Goal: Transaction & Acquisition: Purchase product/service

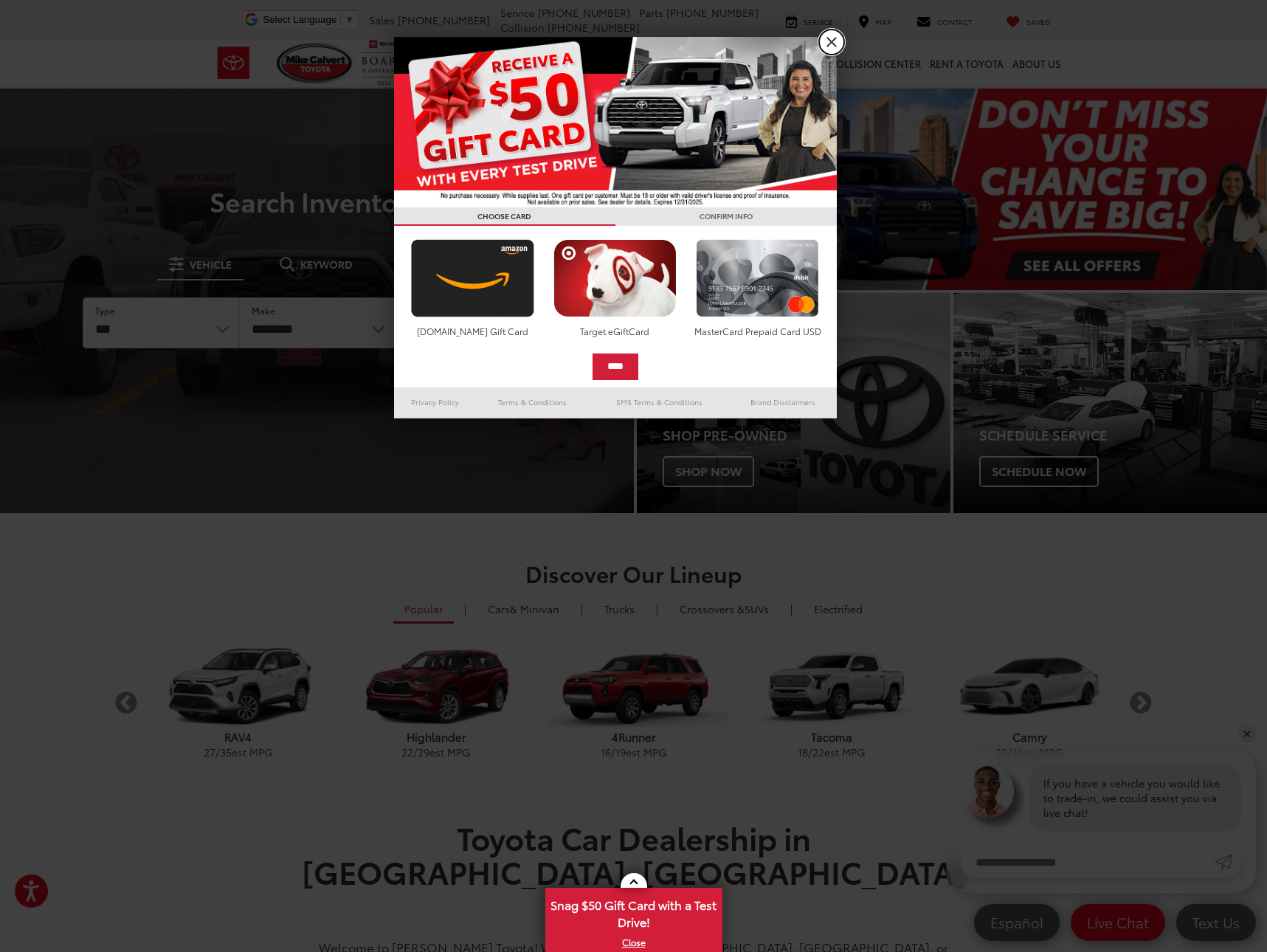
click at [832, 37] on link "X" at bounding box center [831, 42] width 25 height 25
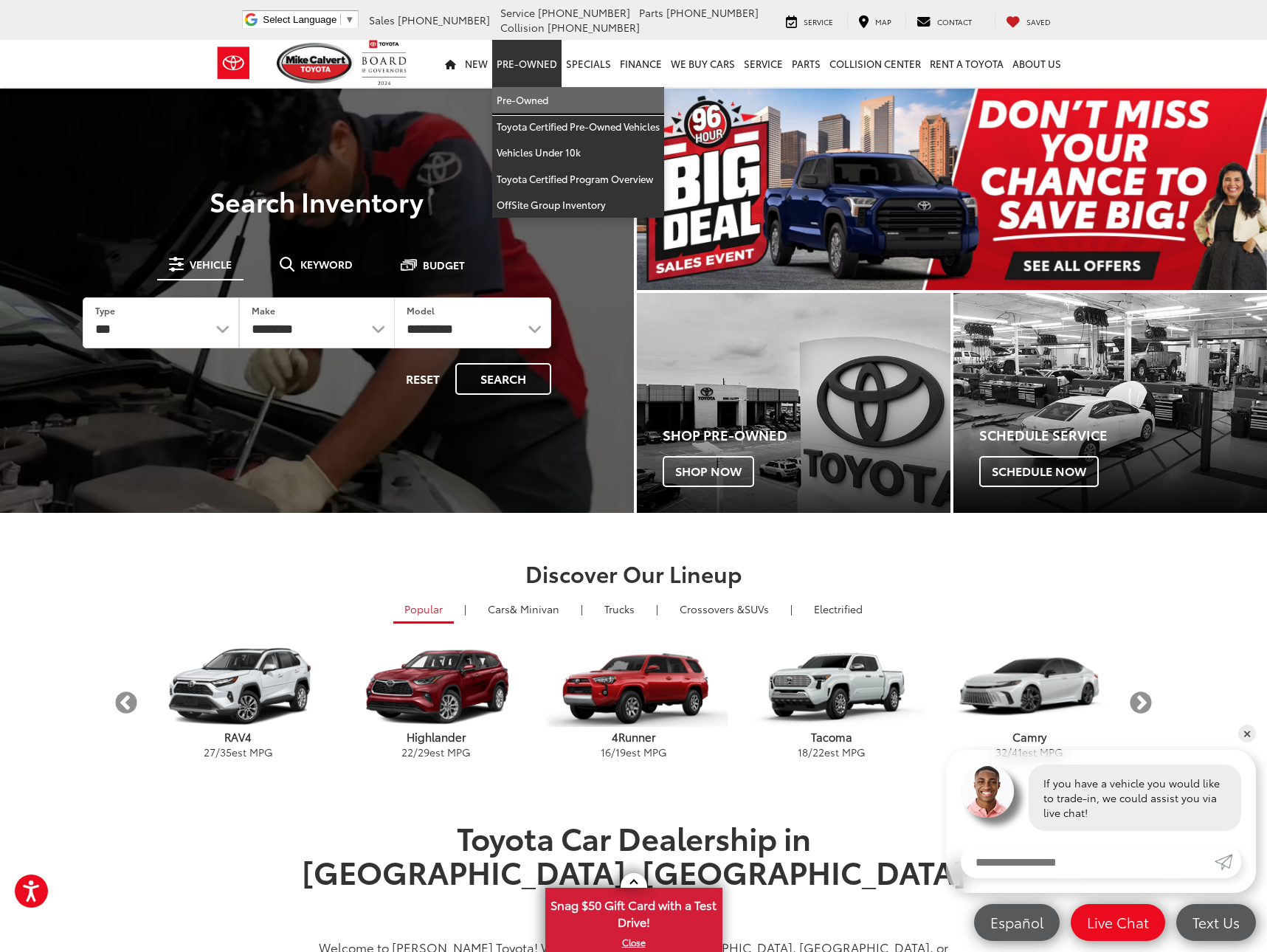
click at [538, 102] on link "Pre-Owned" at bounding box center [578, 100] width 172 height 27
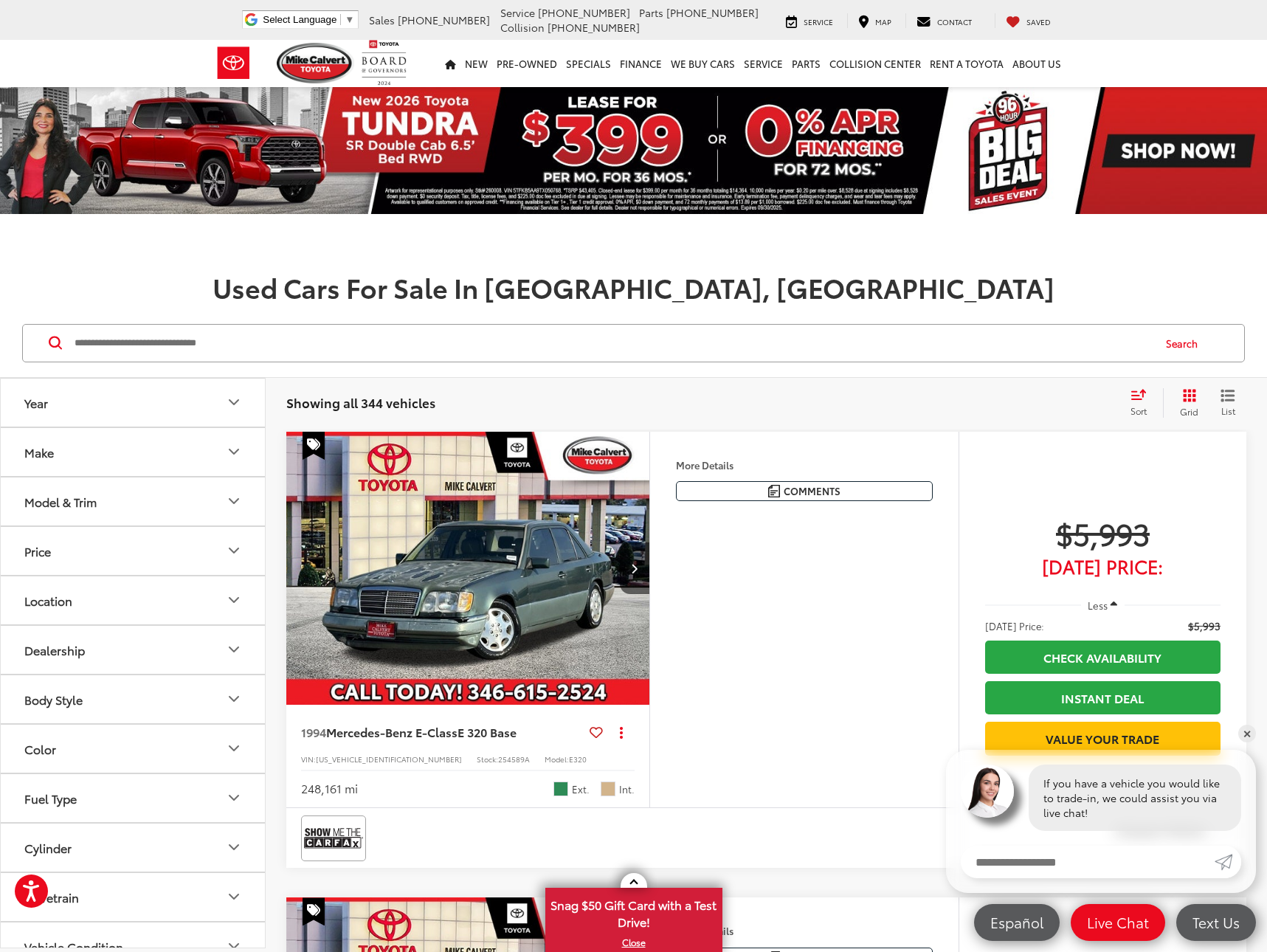
click at [1146, 401] on div "Sort" at bounding box center [1143, 403] width 40 height 30
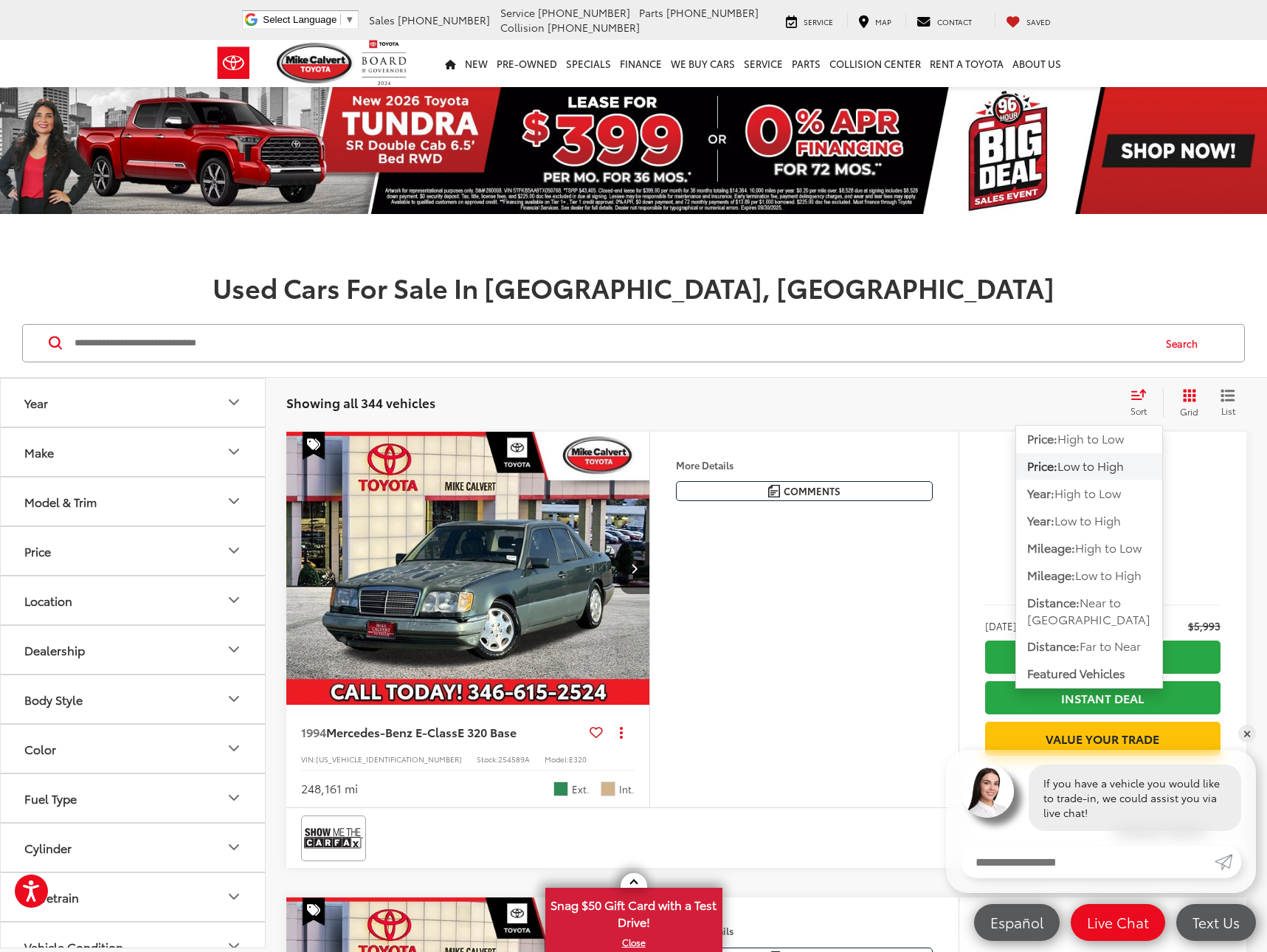
click at [1096, 470] on span "Low to High" at bounding box center [1090, 465] width 66 height 17
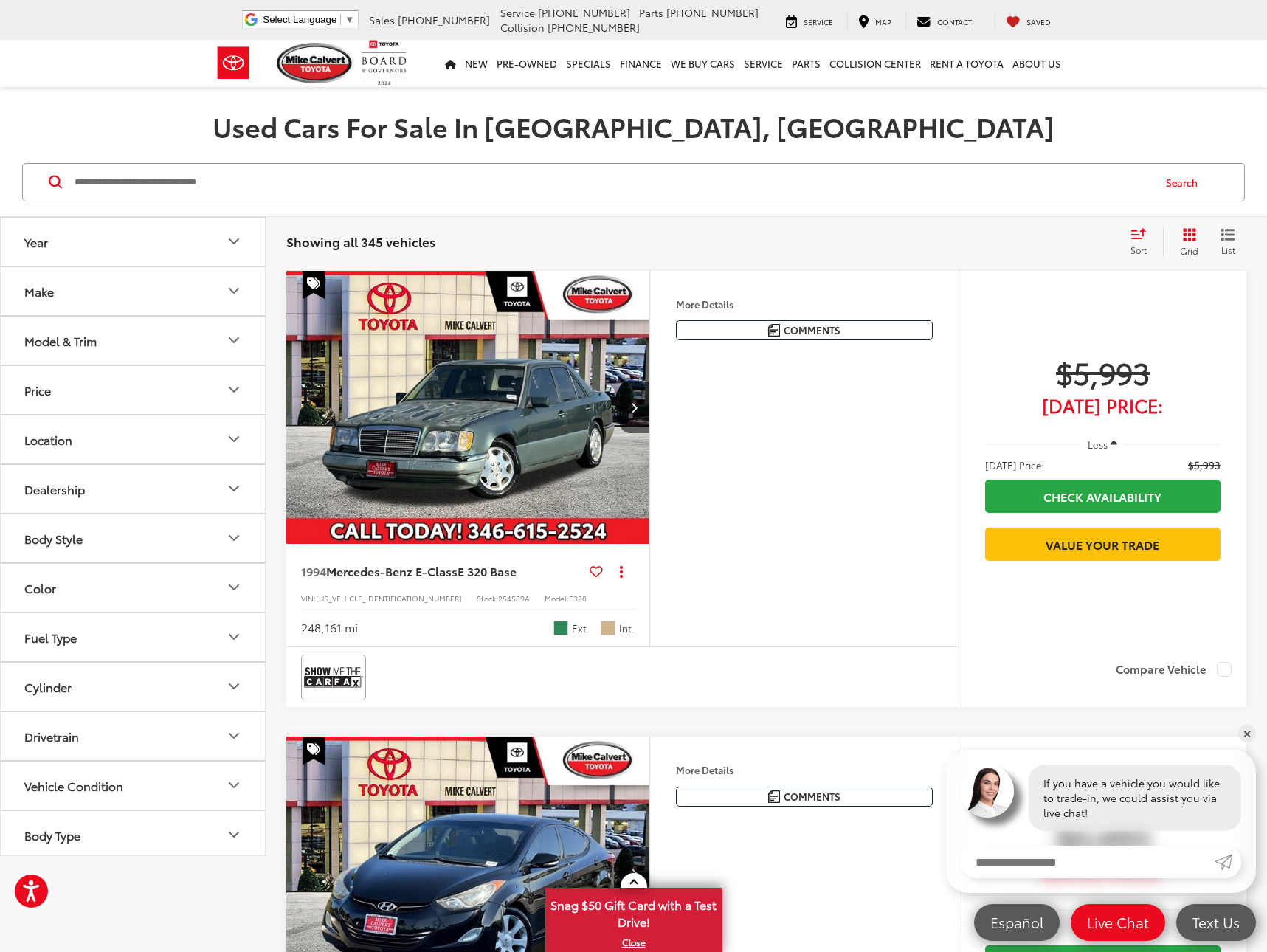
scroll to position [69, 0]
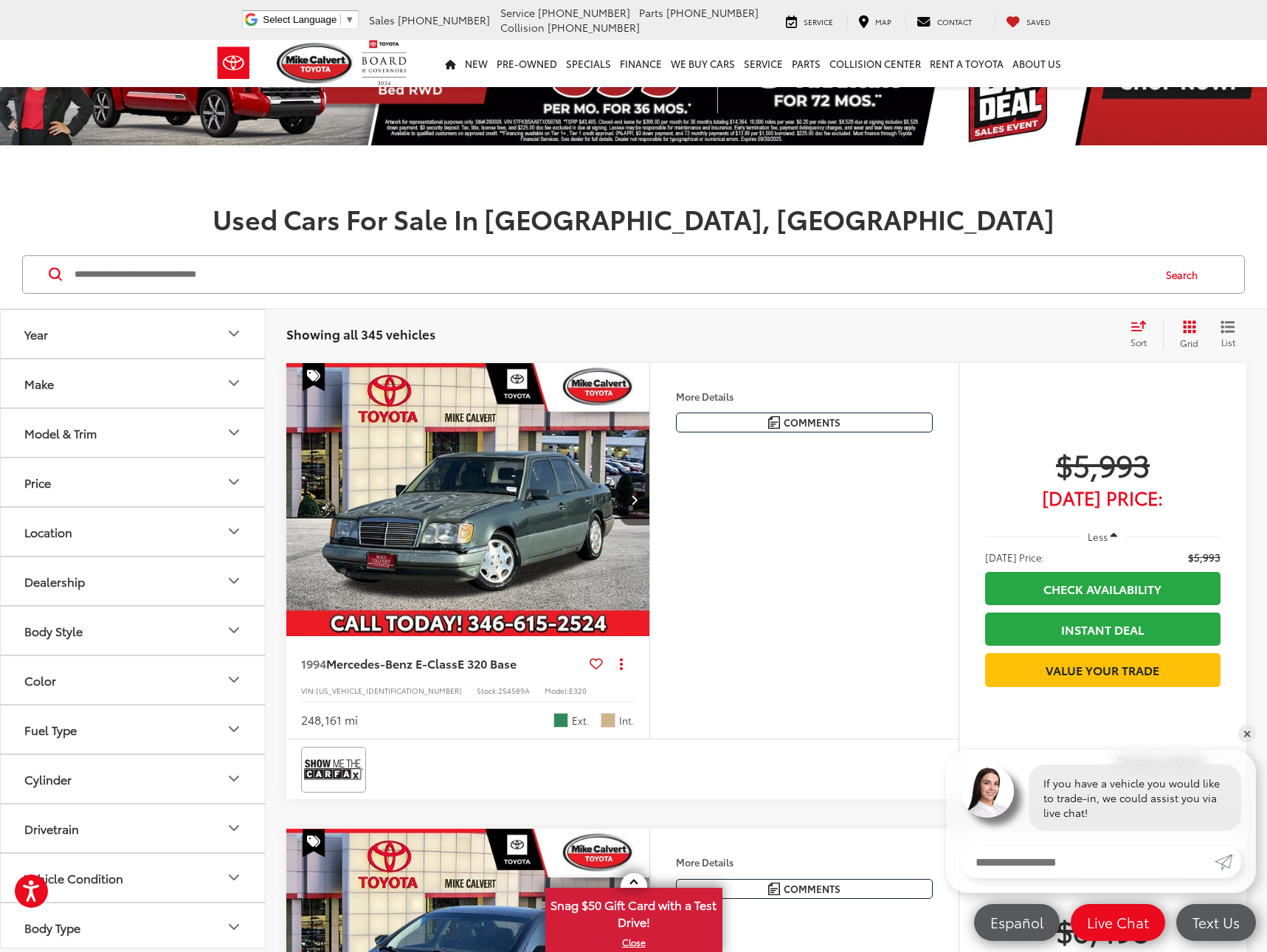
click at [1224, 325] on icon "List View" at bounding box center [1228, 327] width 15 height 13
click at [1227, 335] on span "List" at bounding box center [1228, 341] width 15 height 12
click at [921, 327] on div "Showing all 345 vehicles Clear All + 0" at bounding box center [702, 334] width 832 height 15
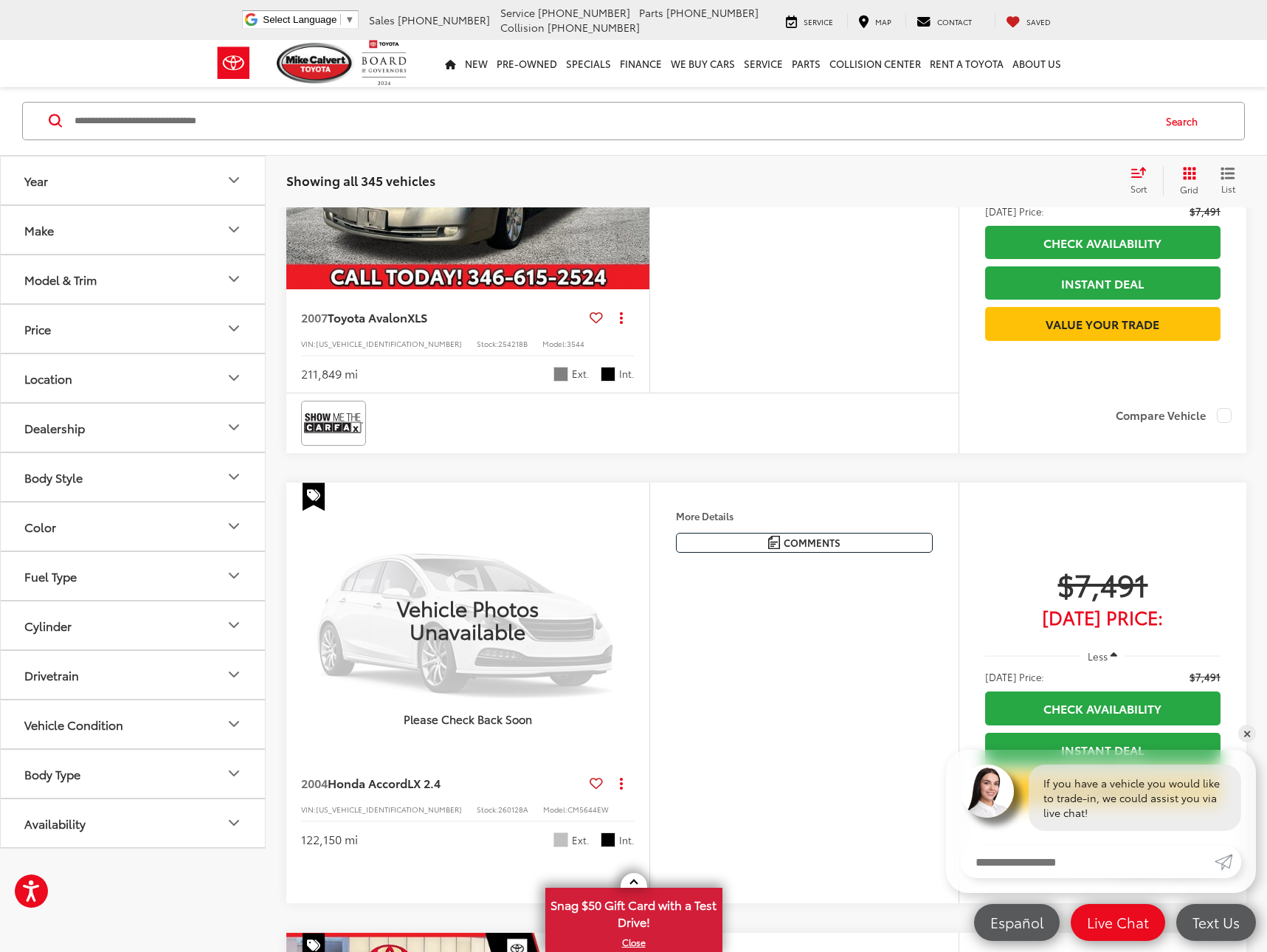
scroll to position [2281, 0]
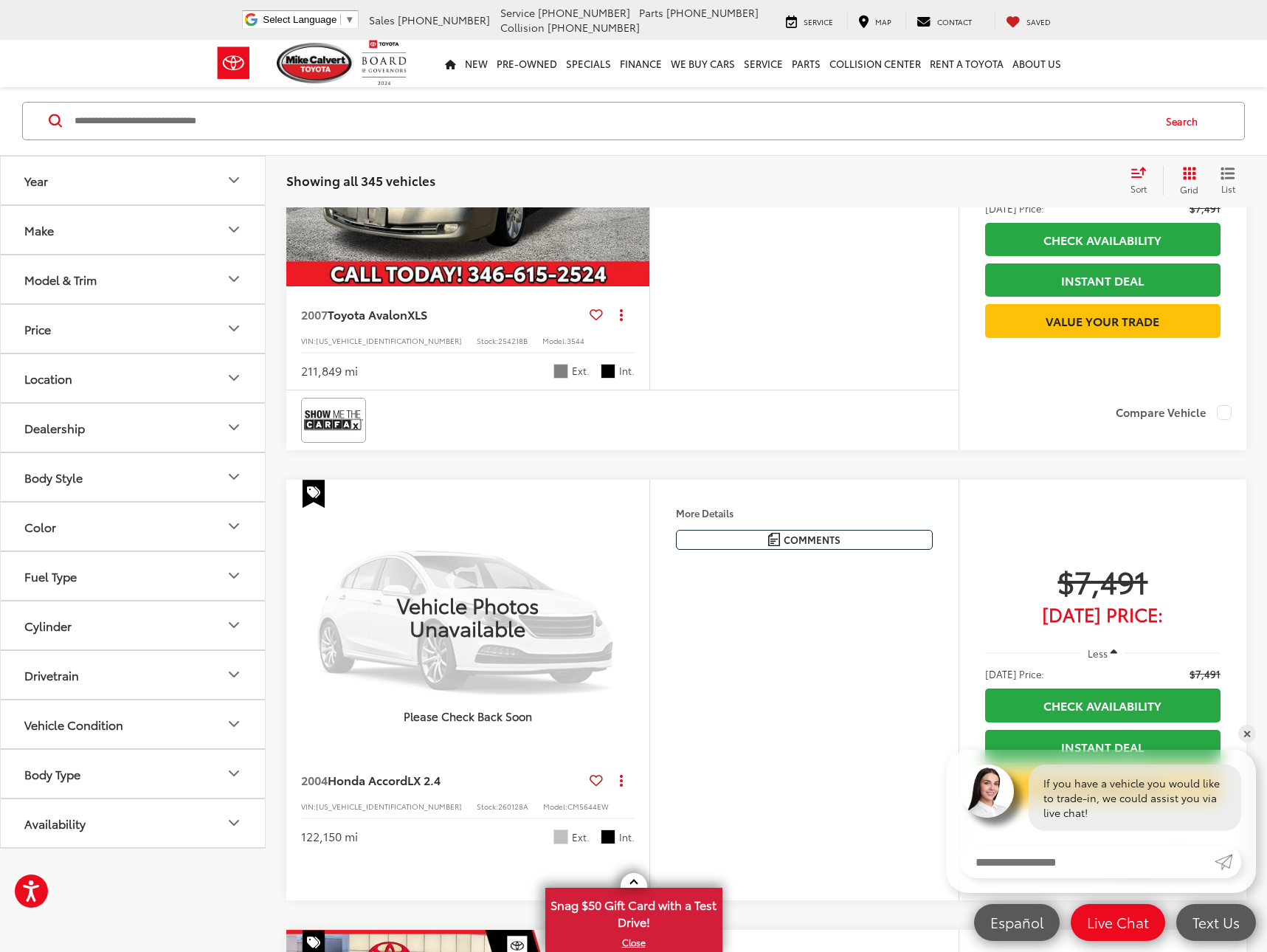
click at [194, 235] on button "Make" at bounding box center [133, 229] width 266 height 48
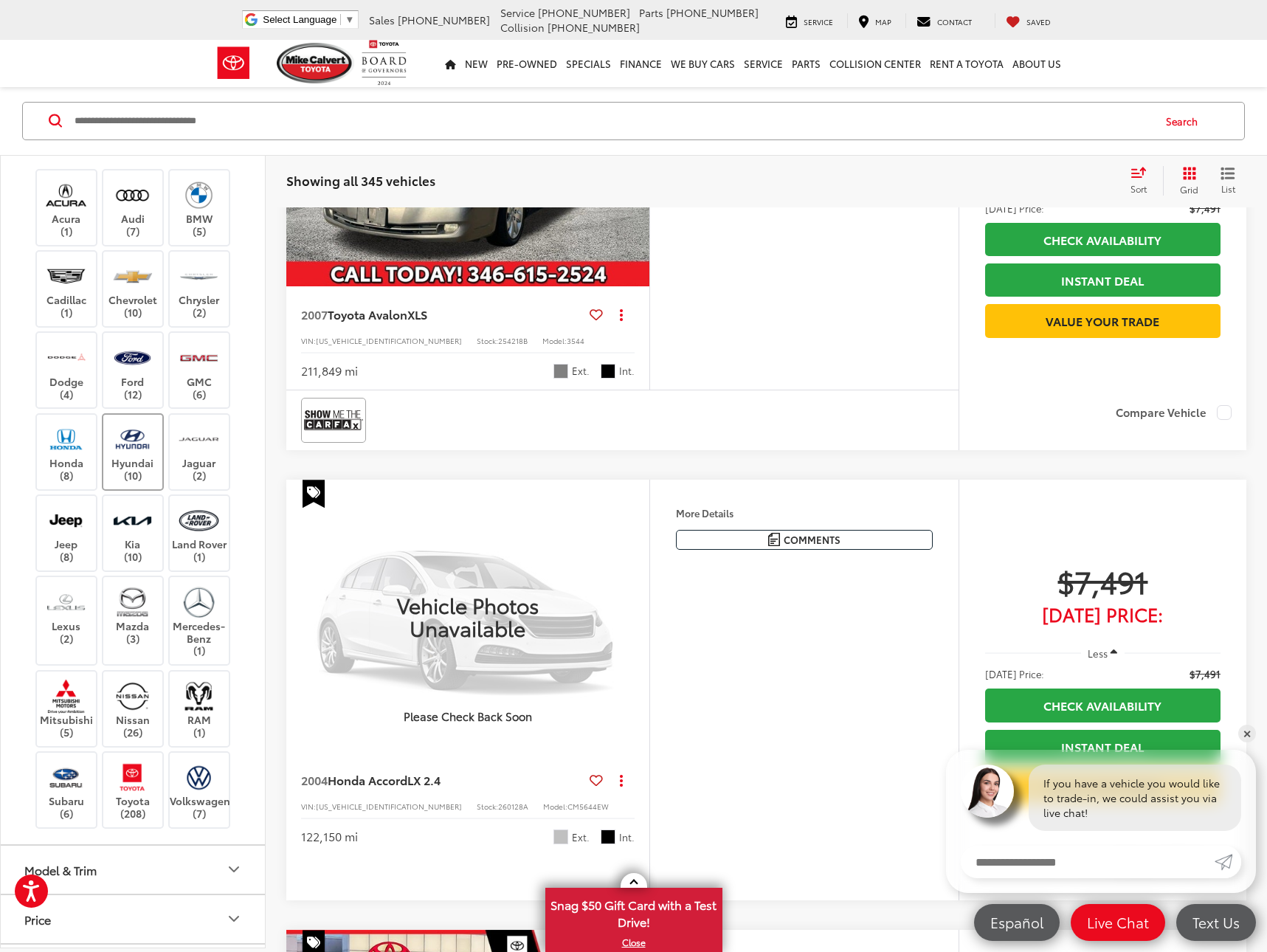
scroll to position [88, 0]
click at [129, 774] on img at bounding box center [132, 775] width 41 height 34
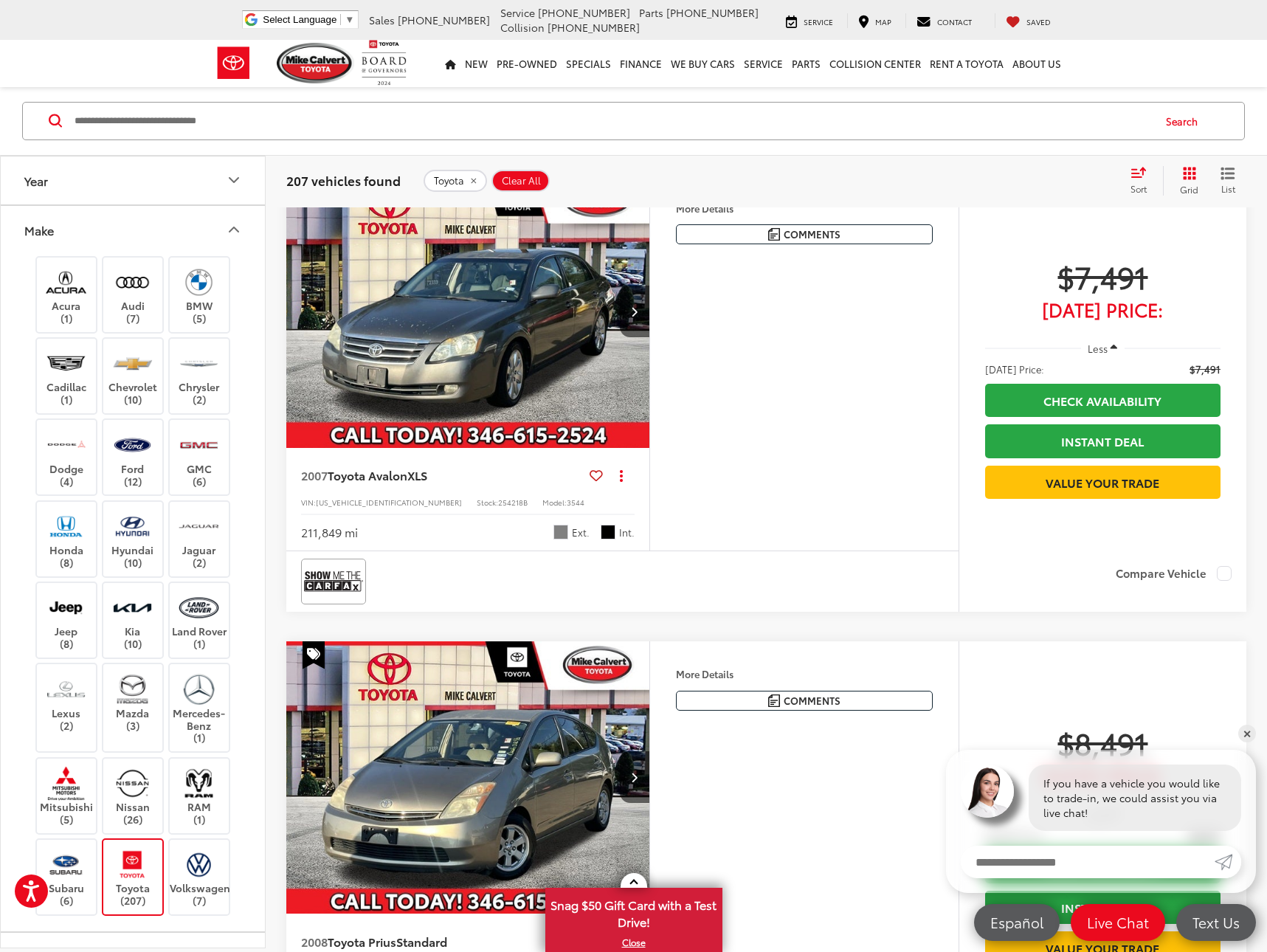
click at [215, 231] on button "Make" at bounding box center [133, 229] width 266 height 48
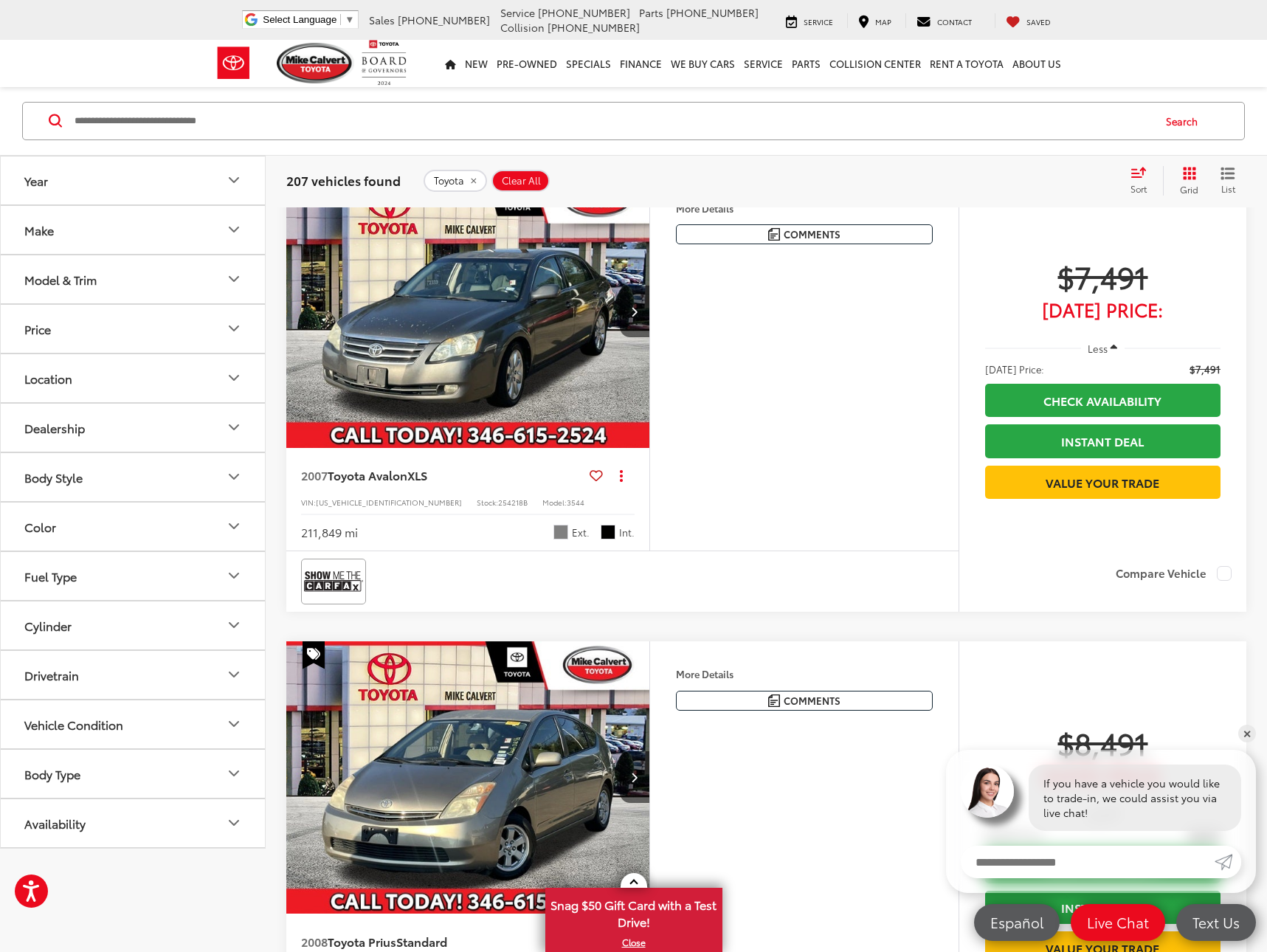
click at [225, 184] on icon "Year" at bounding box center [234, 181] width 18 height 18
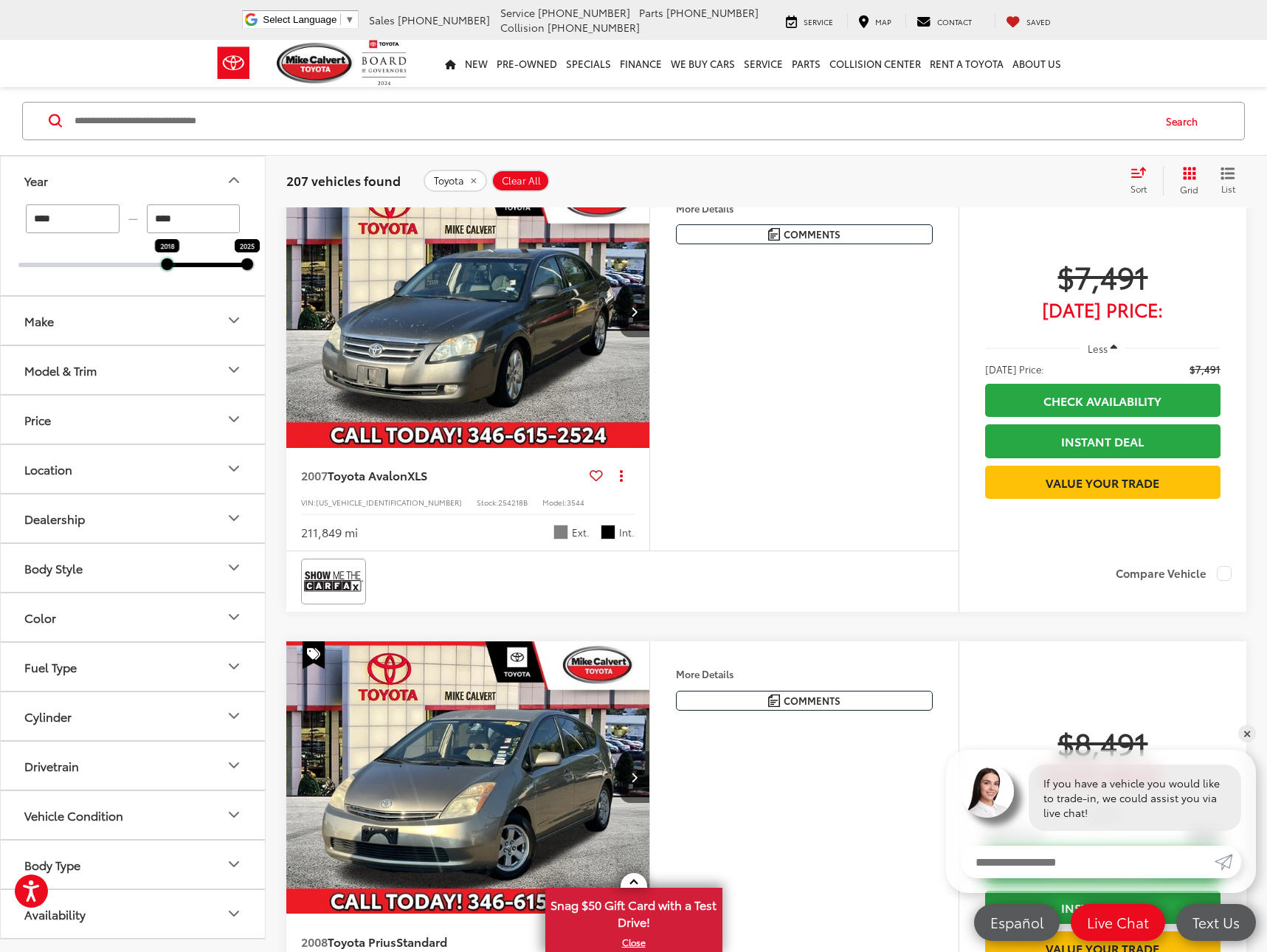
drag, startPoint x: 19, startPoint y: 265, endPoint x: 168, endPoint y: 272, distance: 149.2
click at [168, 272] on div "**** — **** 2018 2025" at bounding box center [133, 249] width 265 height 90
type input "****"
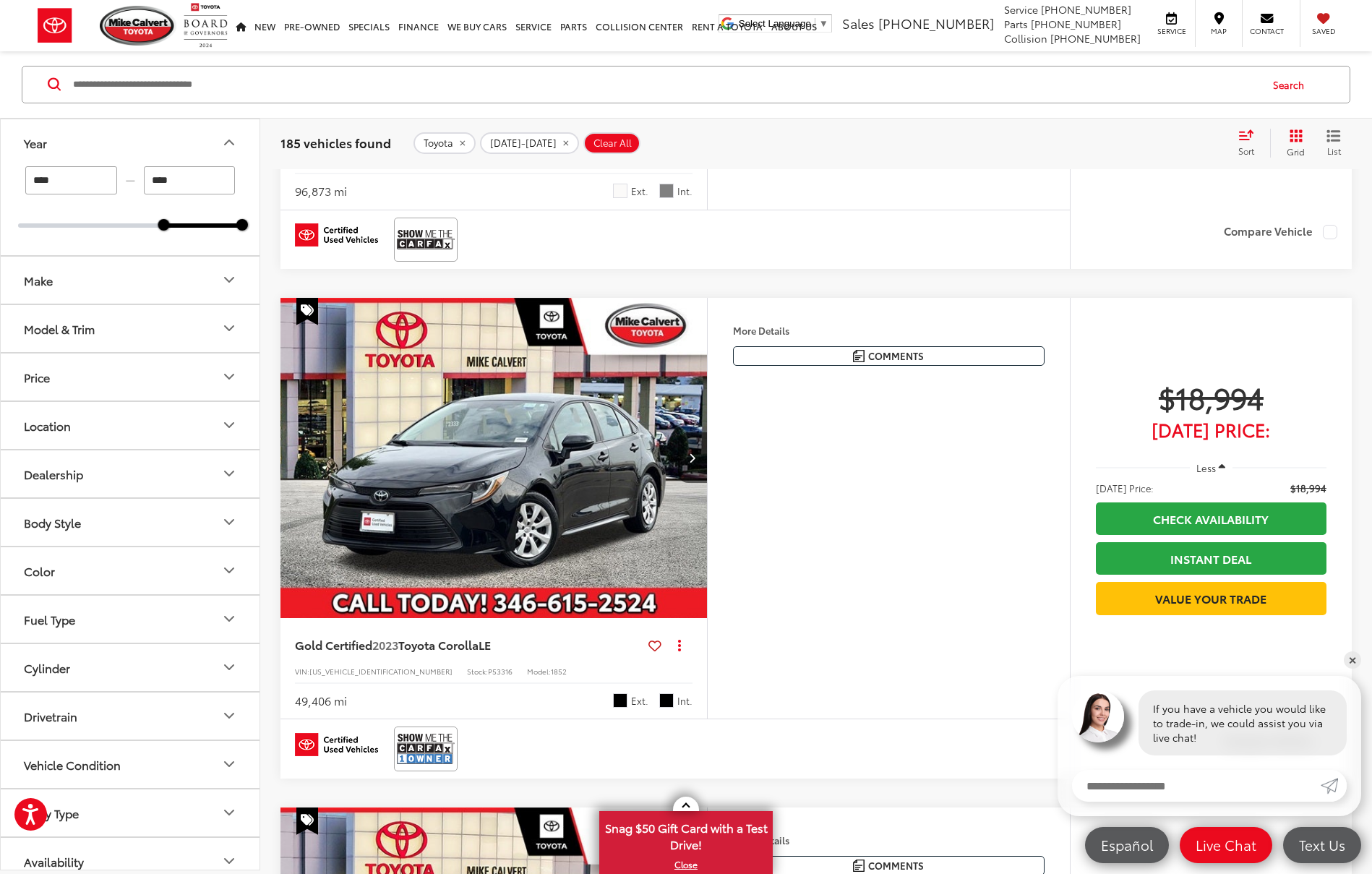
scroll to position [1178, 0]
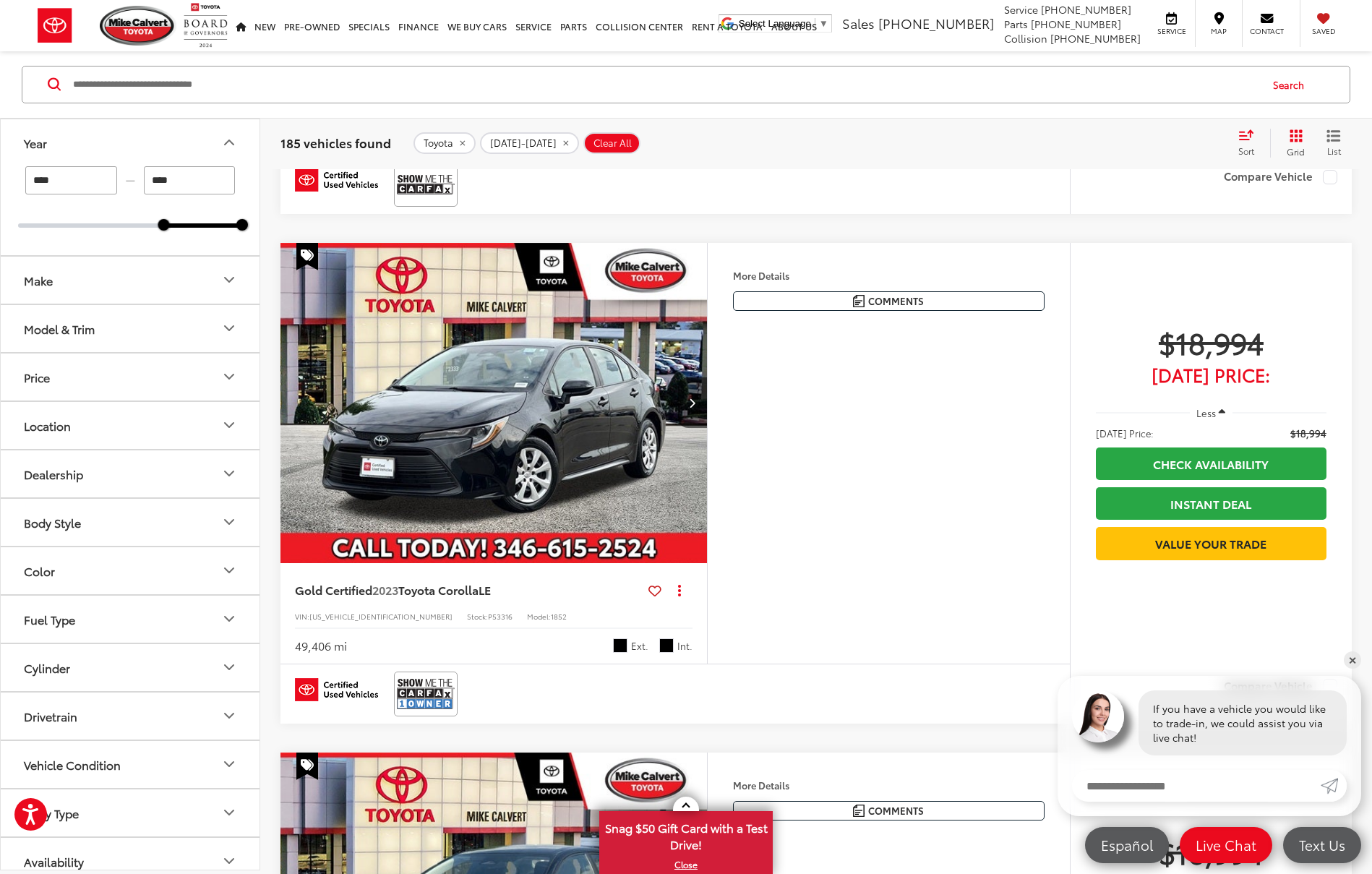
click at [221, 518] on icon "Body Style" at bounding box center [229, 522] width 17 height 17
click at [218, 517] on button "Body Style" at bounding box center [130, 522] width 260 height 47
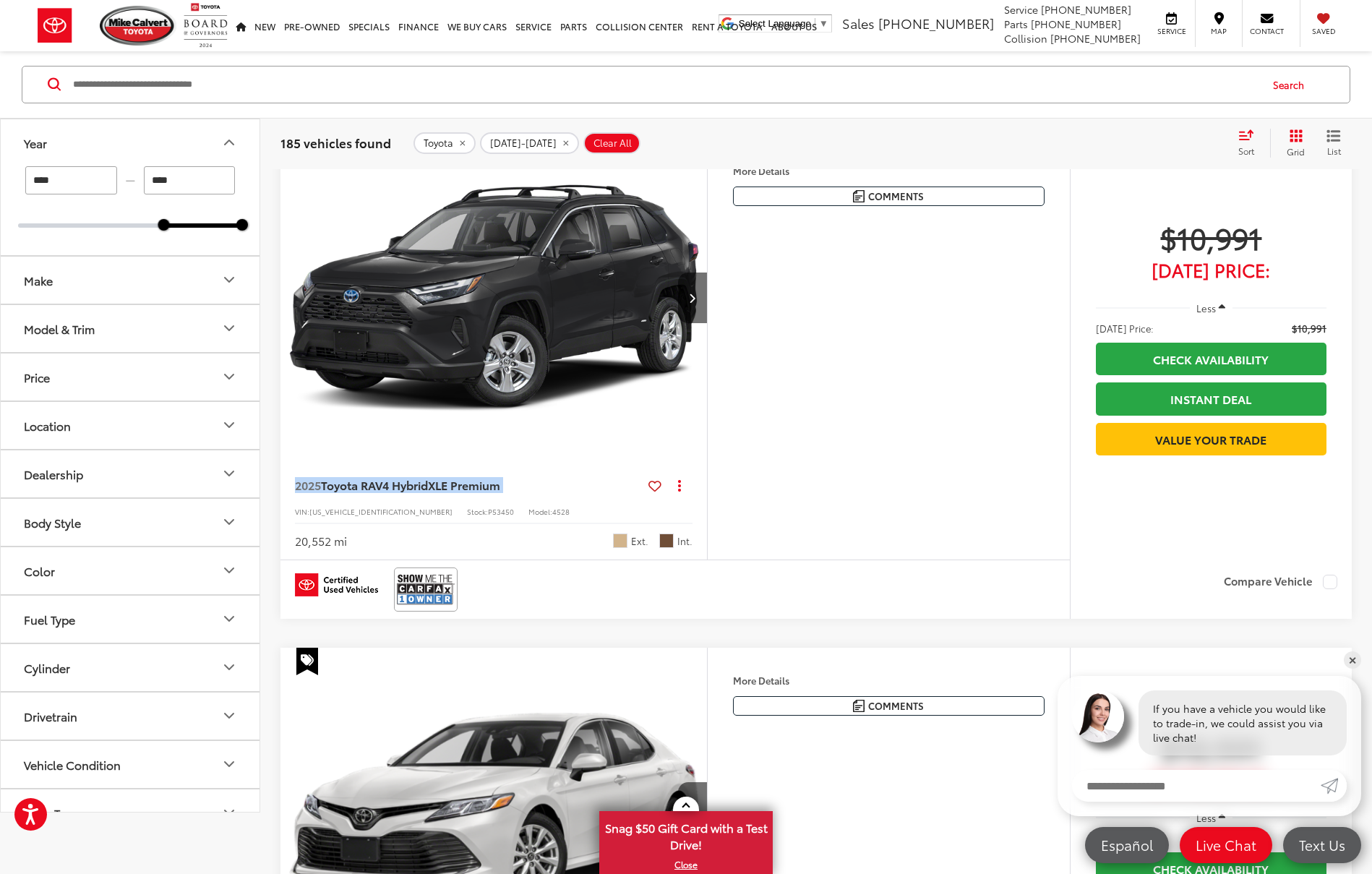
scroll to position [172, 0]
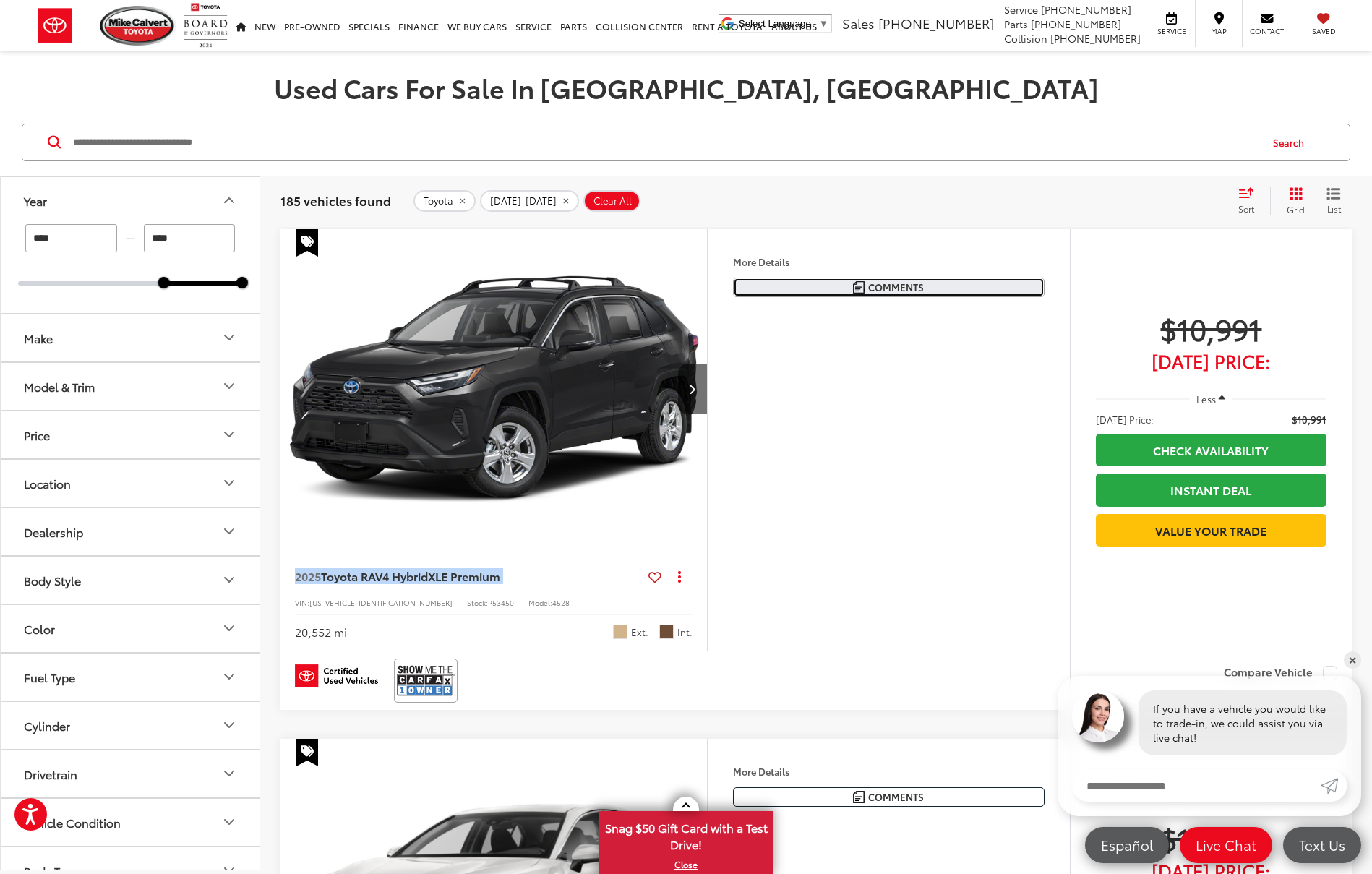
click at [764, 289] on button "Comments" at bounding box center [888, 286] width 311 height 19
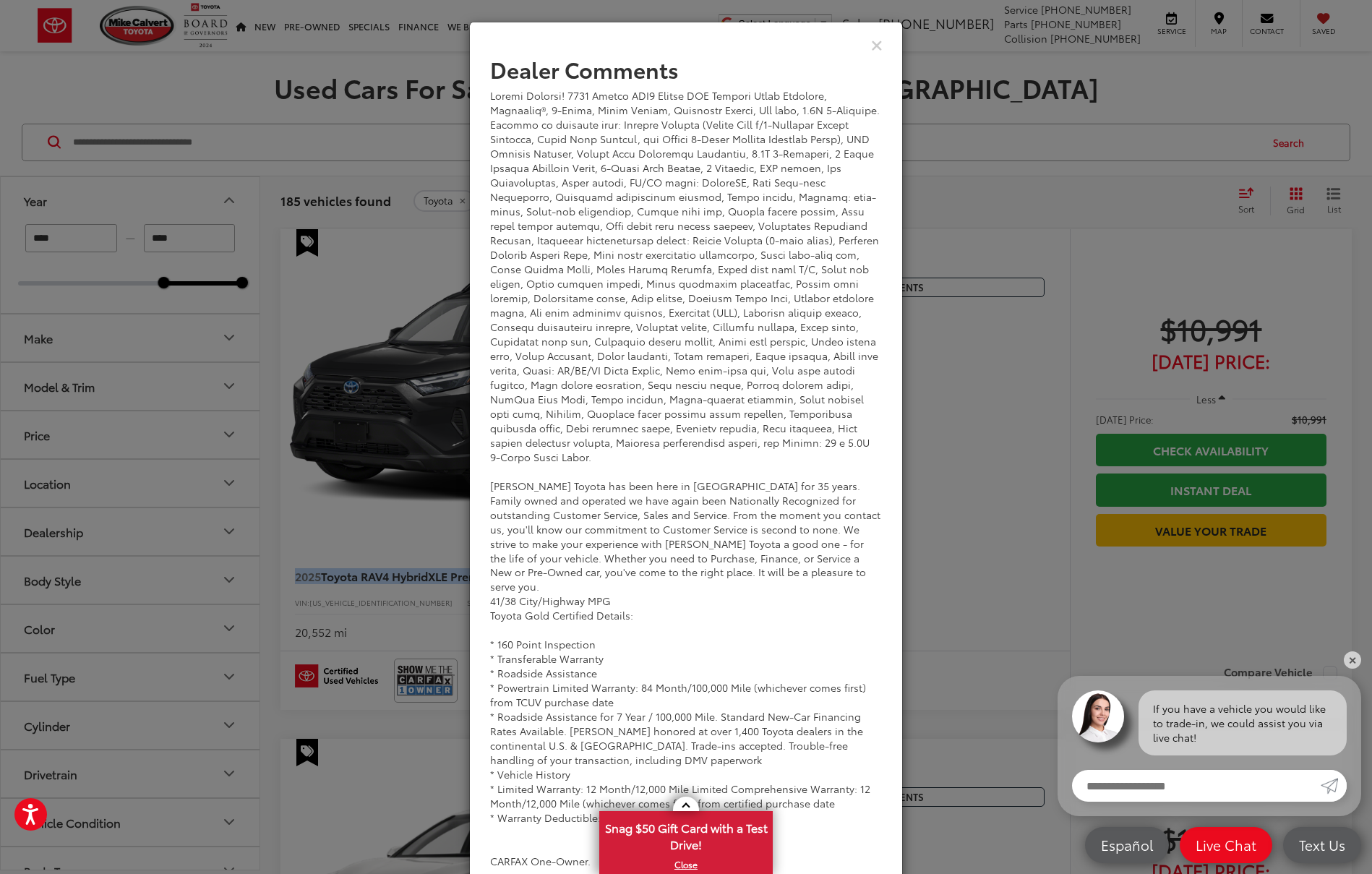
scroll to position [59, 0]
click at [1017, 329] on div "Dealer Comments Mike Calvert Toyota has been here in Houston for 35 years. Fami…" at bounding box center [686, 437] width 1372 height 874
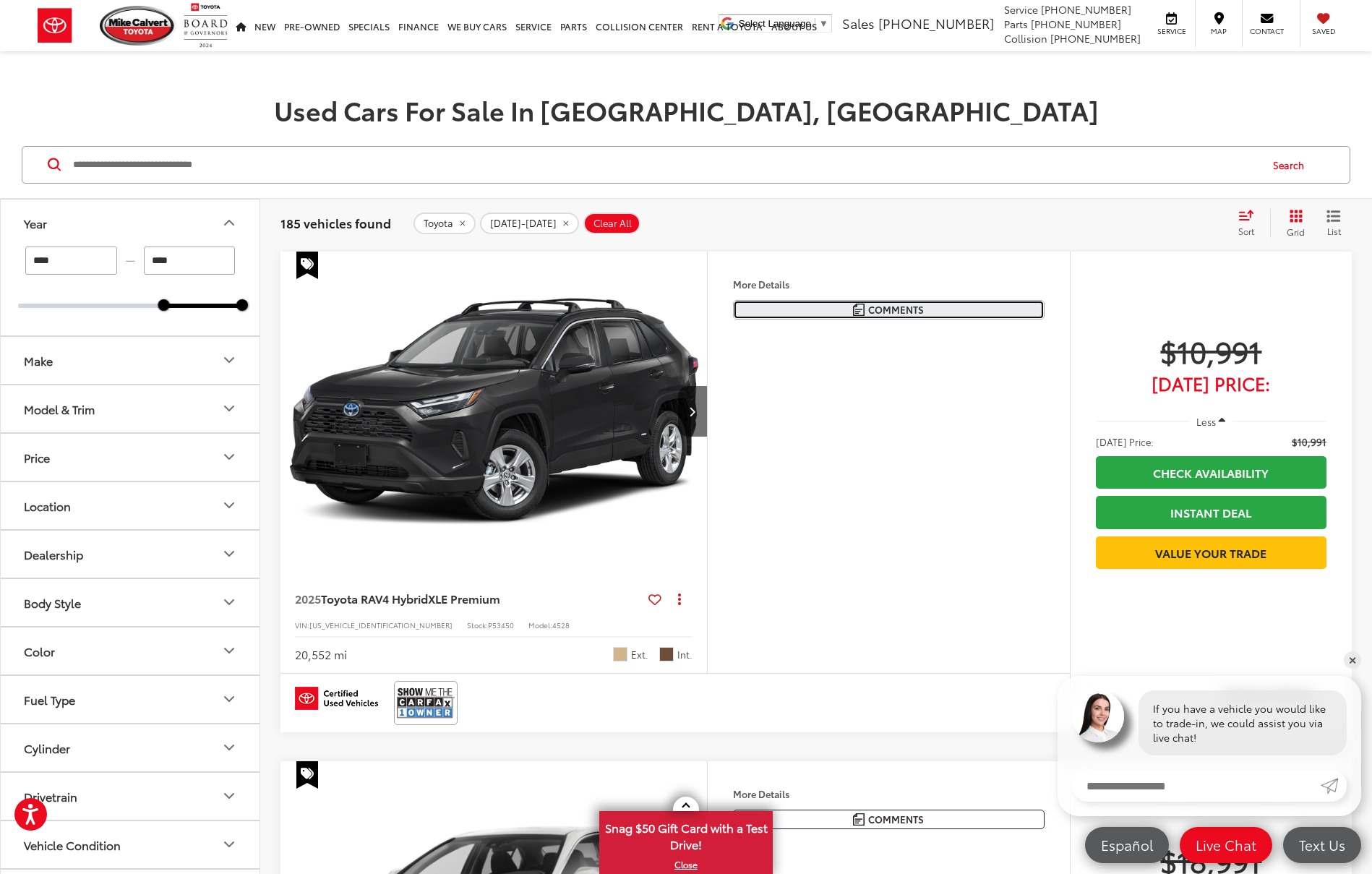
scroll to position [156, 0]
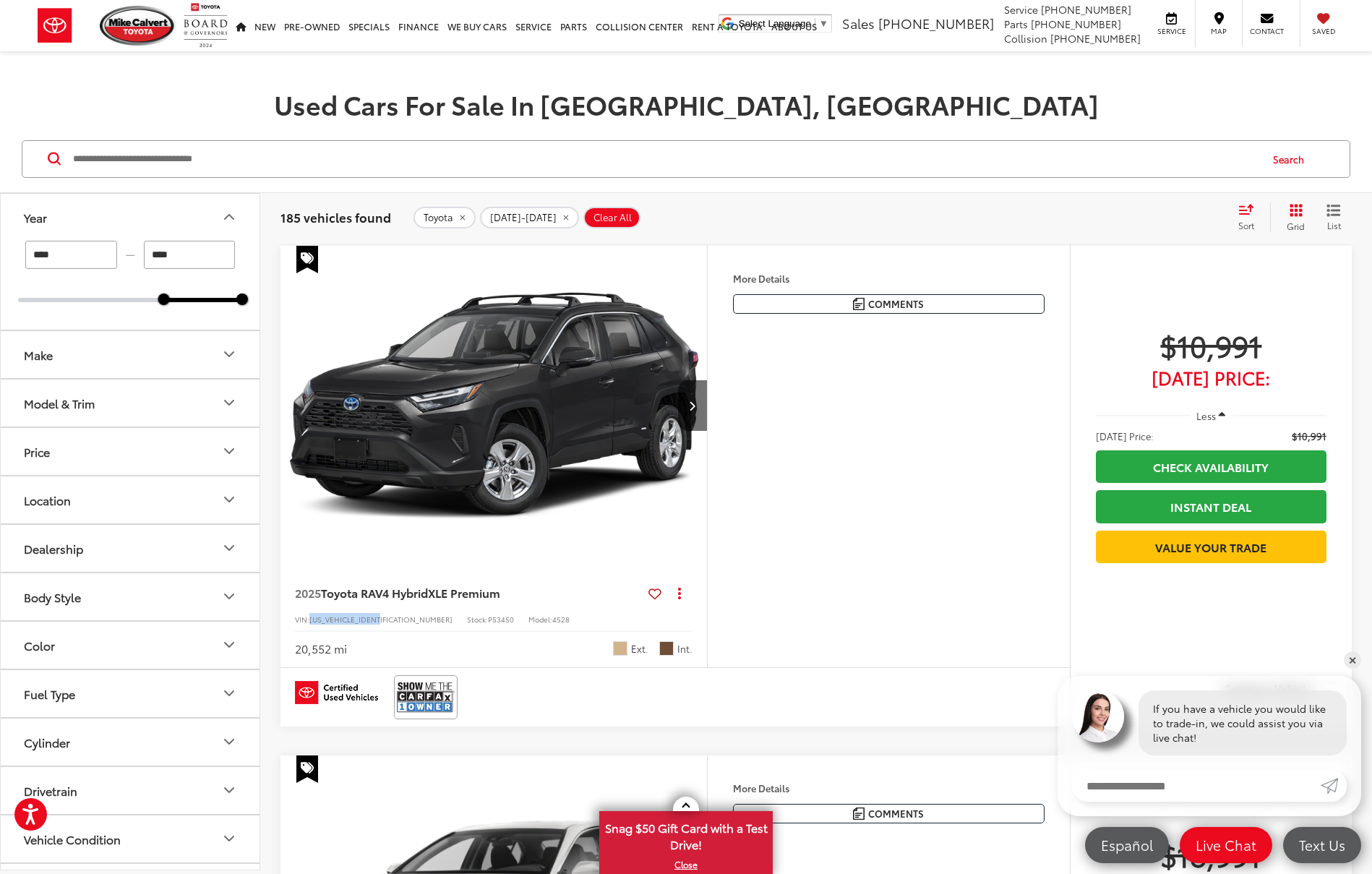
drag, startPoint x: 311, startPoint y: 620, endPoint x: 387, endPoint y: 621, distance: 76.0
click at [386, 621] on div "VIN: 2T3B6RFV5SW086869 Stock: P53450 Model: 4528" at bounding box center [494, 618] width 398 height 10
copy span "2T3B6RFV5SW086869"
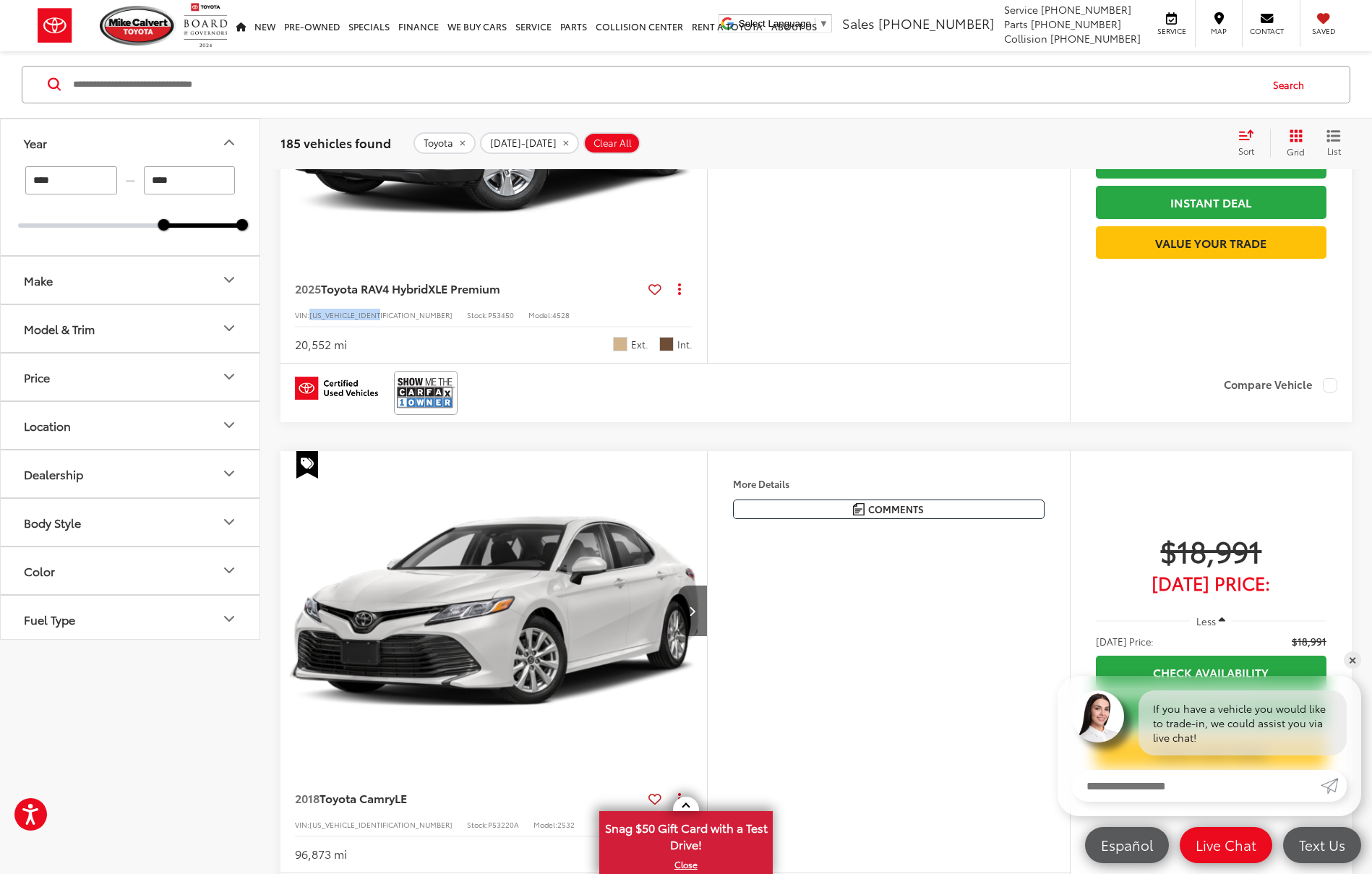
scroll to position [0, 0]
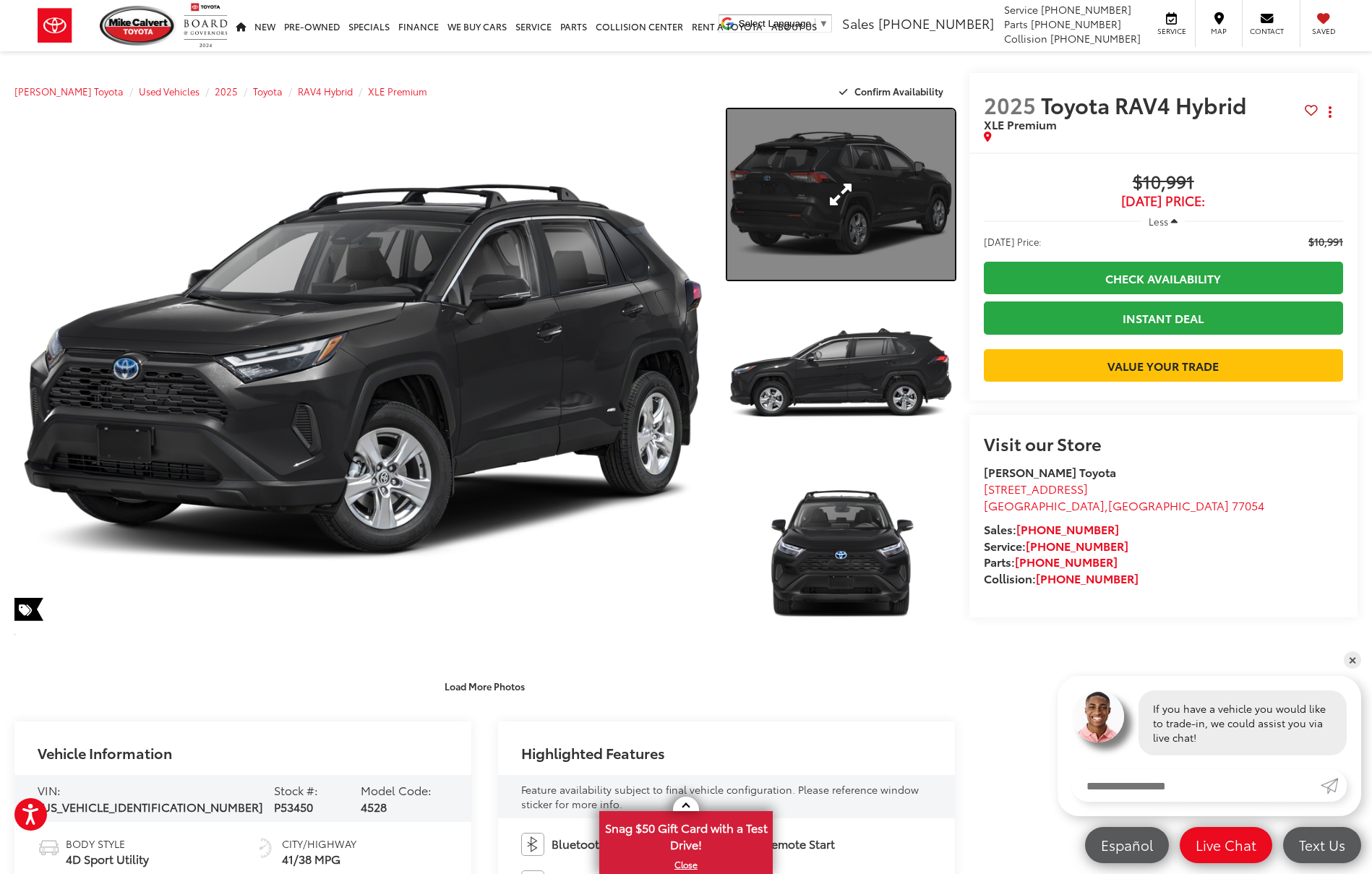
click at [871, 158] on link "Expand Photo 1" at bounding box center [841, 194] width 228 height 171
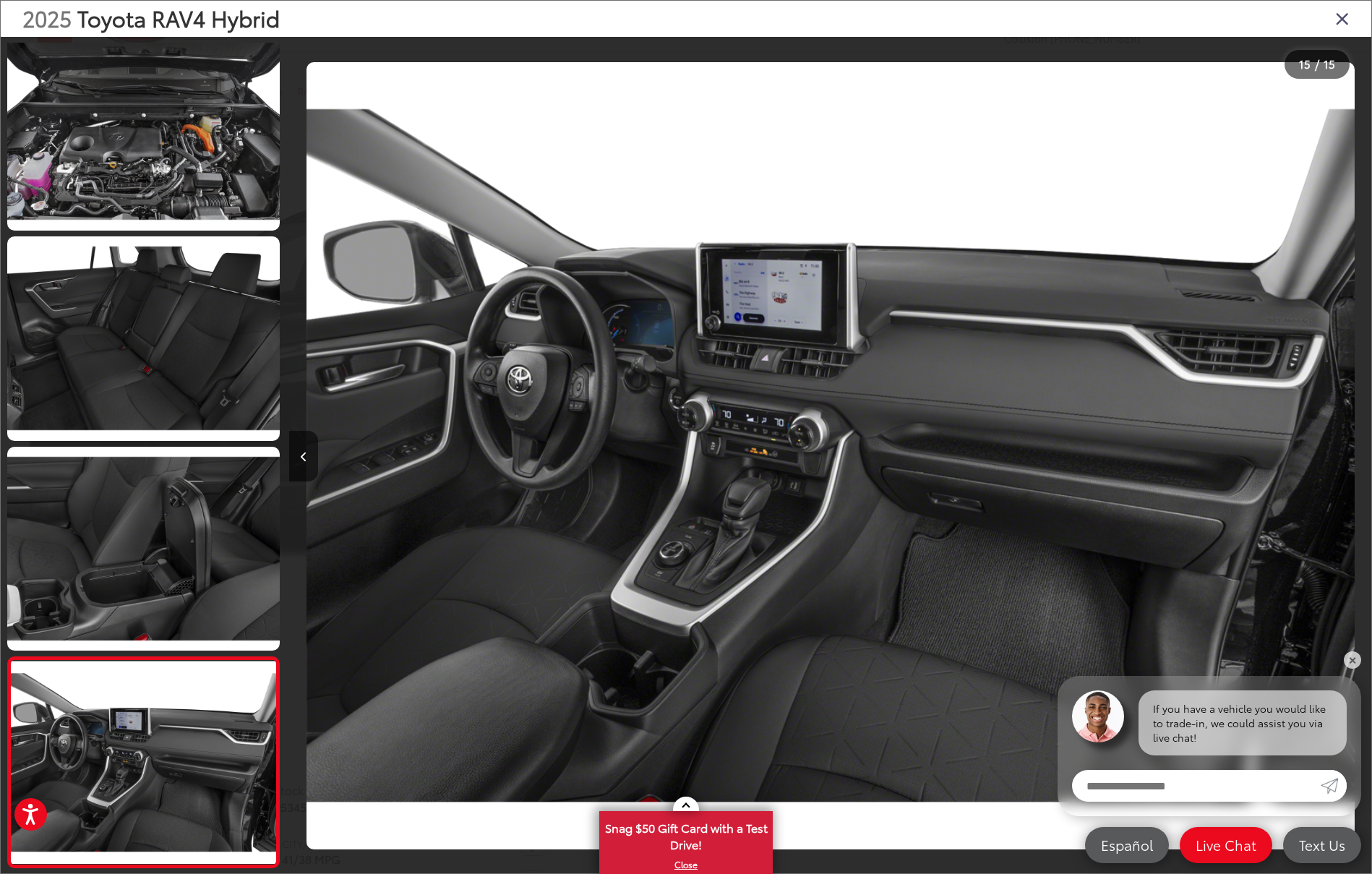
click at [1240, 24] on icon "Close gallery" at bounding box center [1342, 18] width 15 height 19
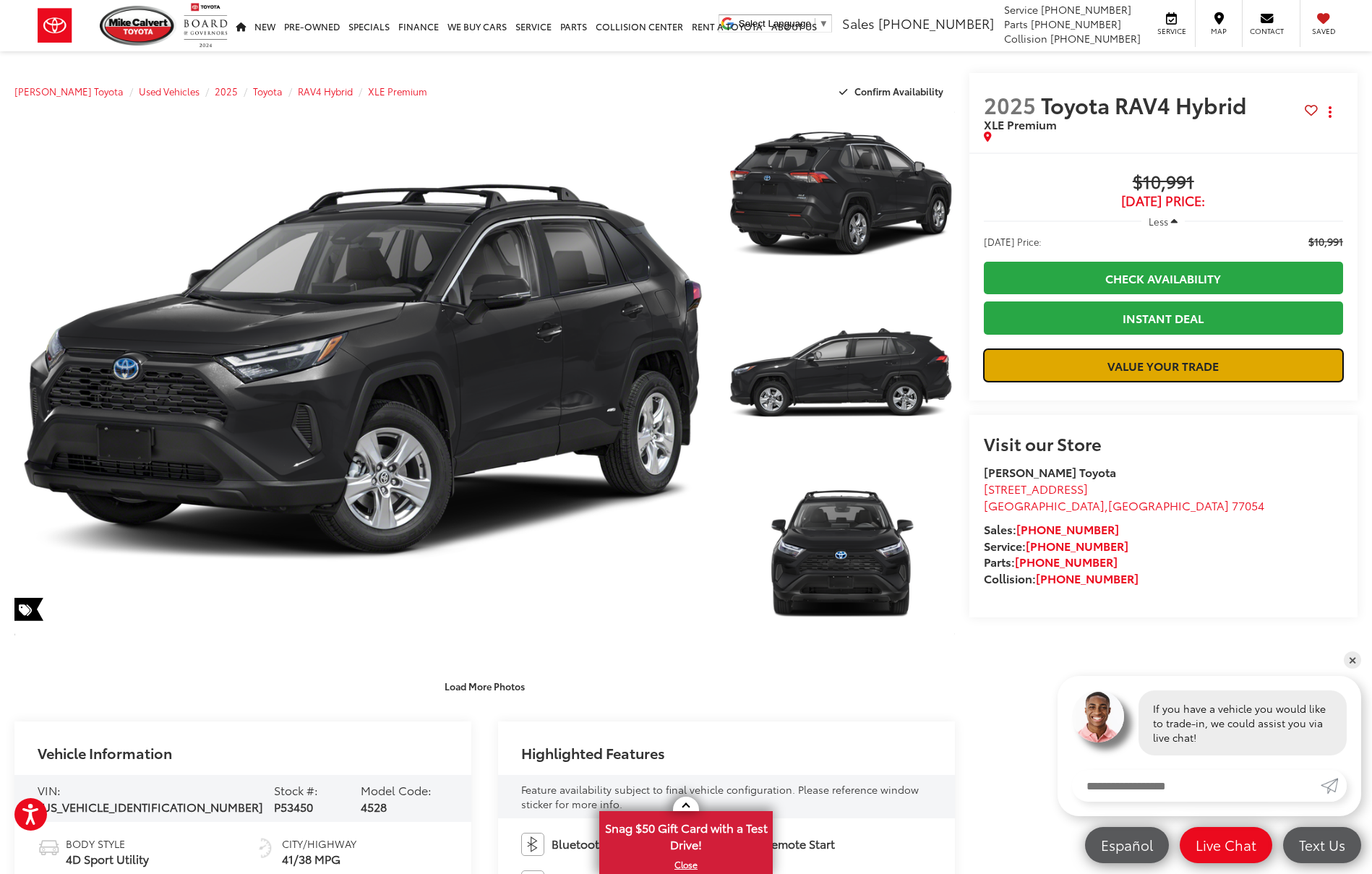
click at [1108, 381] on link "Value Your Trade" at bounding box center [1163, 366] width 359 height 33
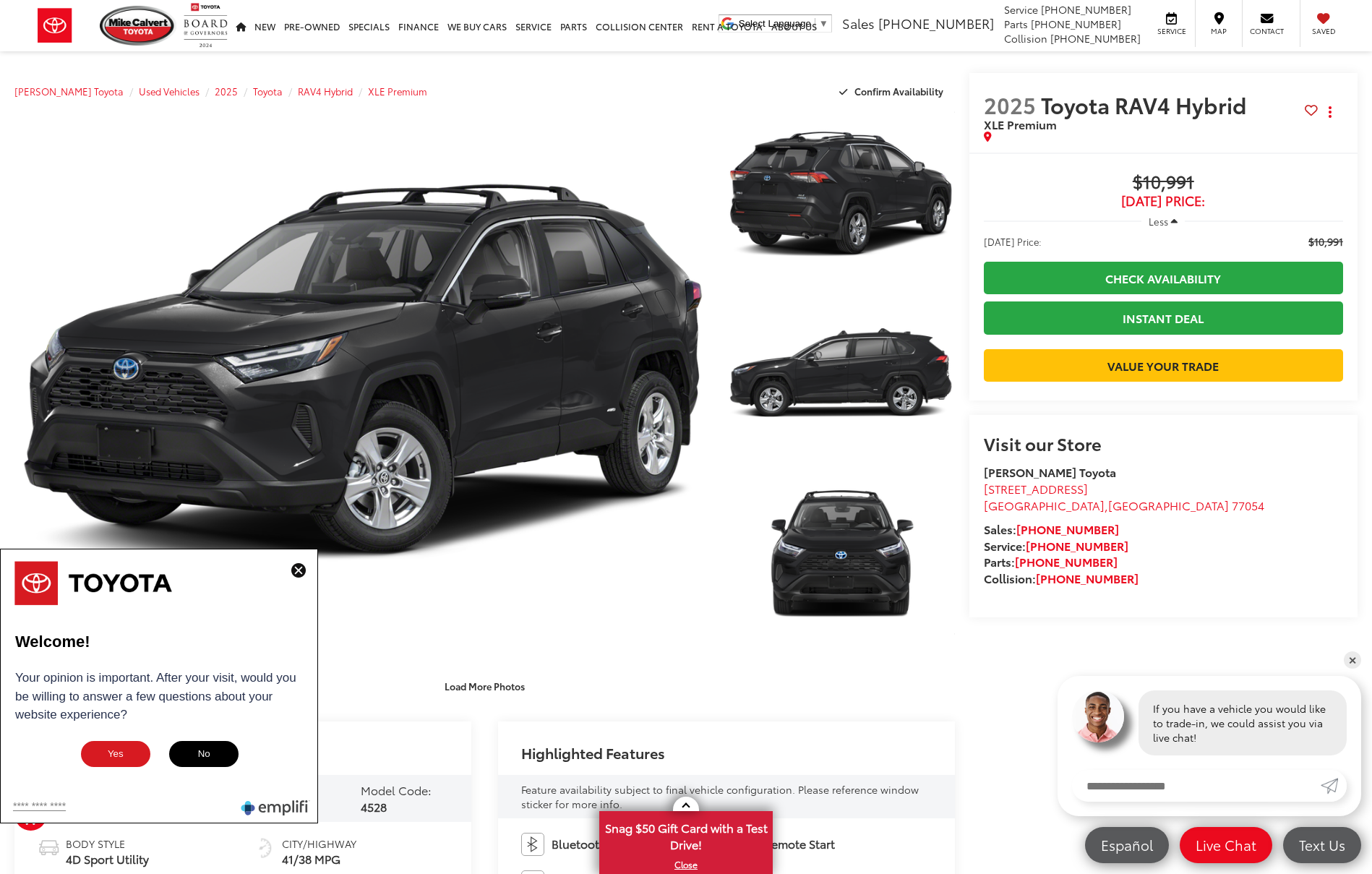
click at [1167, 216] on span "Less" at bounding box center [1158, 221] width 19 height 13
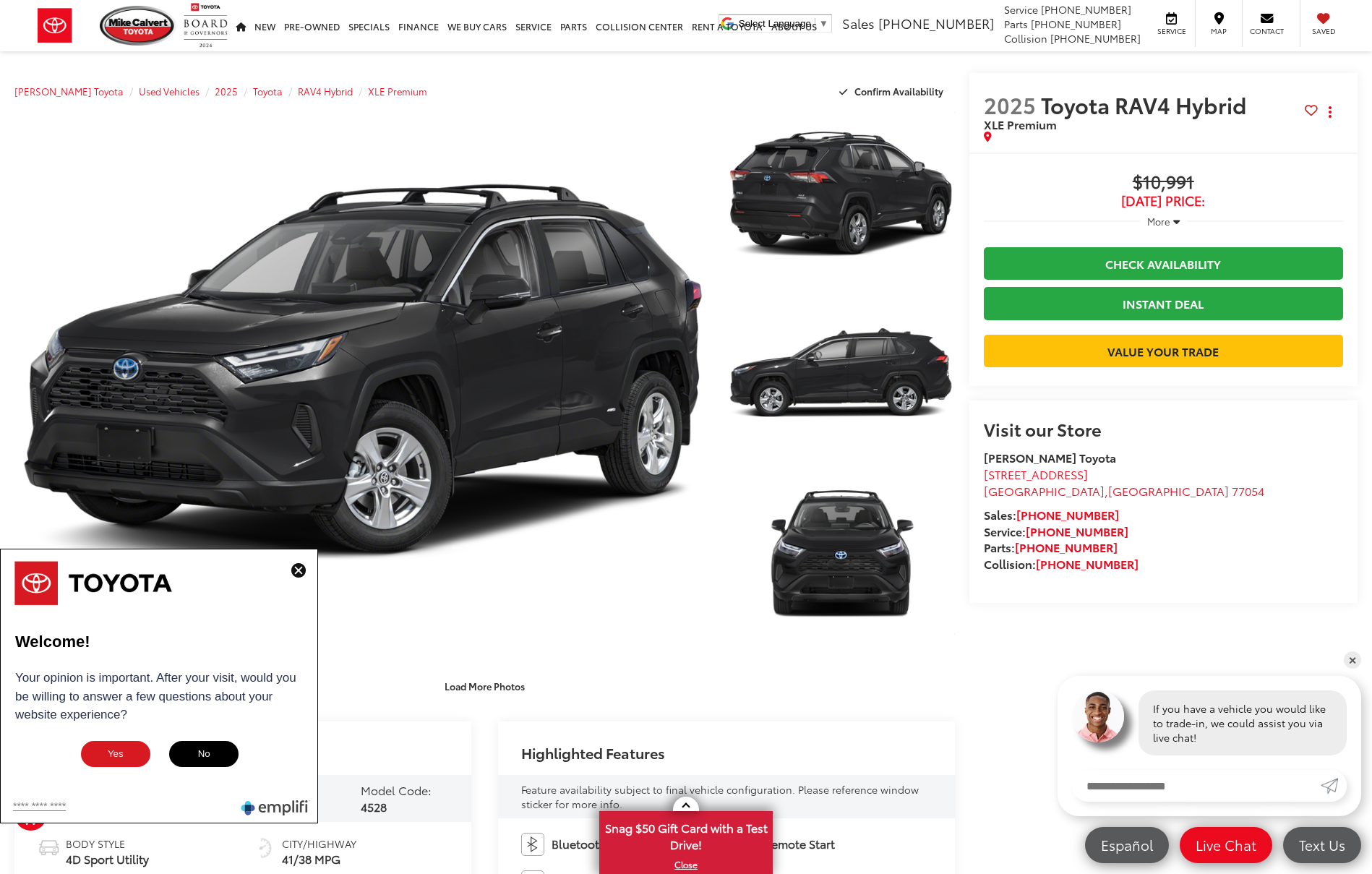
click at [1167, 224] on span "More" at bounding box center [1158, 221] width 23 height 13
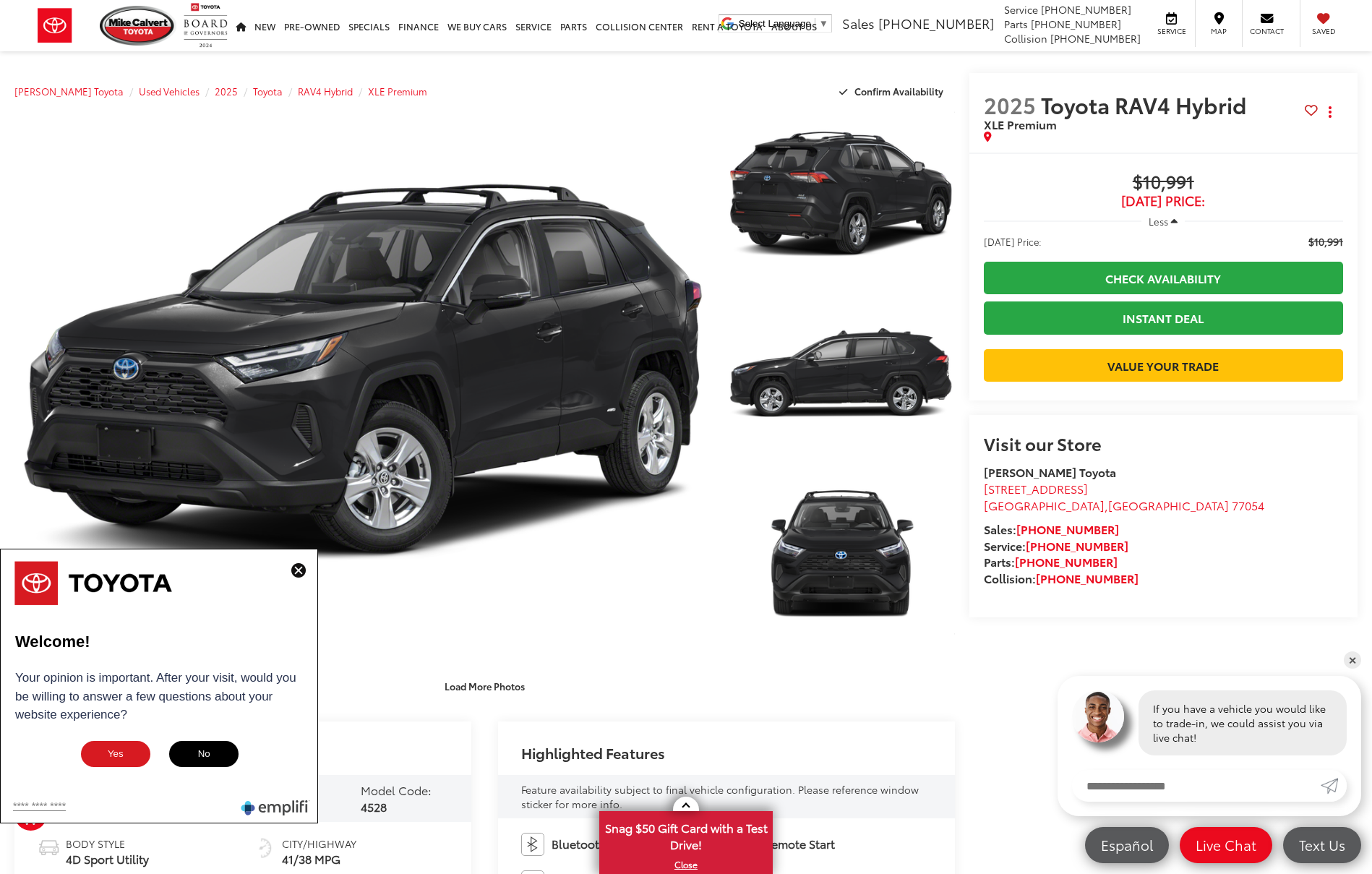
click at [1157, 249] on div at bounding box center [1163, 252] width 359 height 5
click at [1158, 276] on link "Check Availability" at bounding box center [1163, 278] width 359 height 33
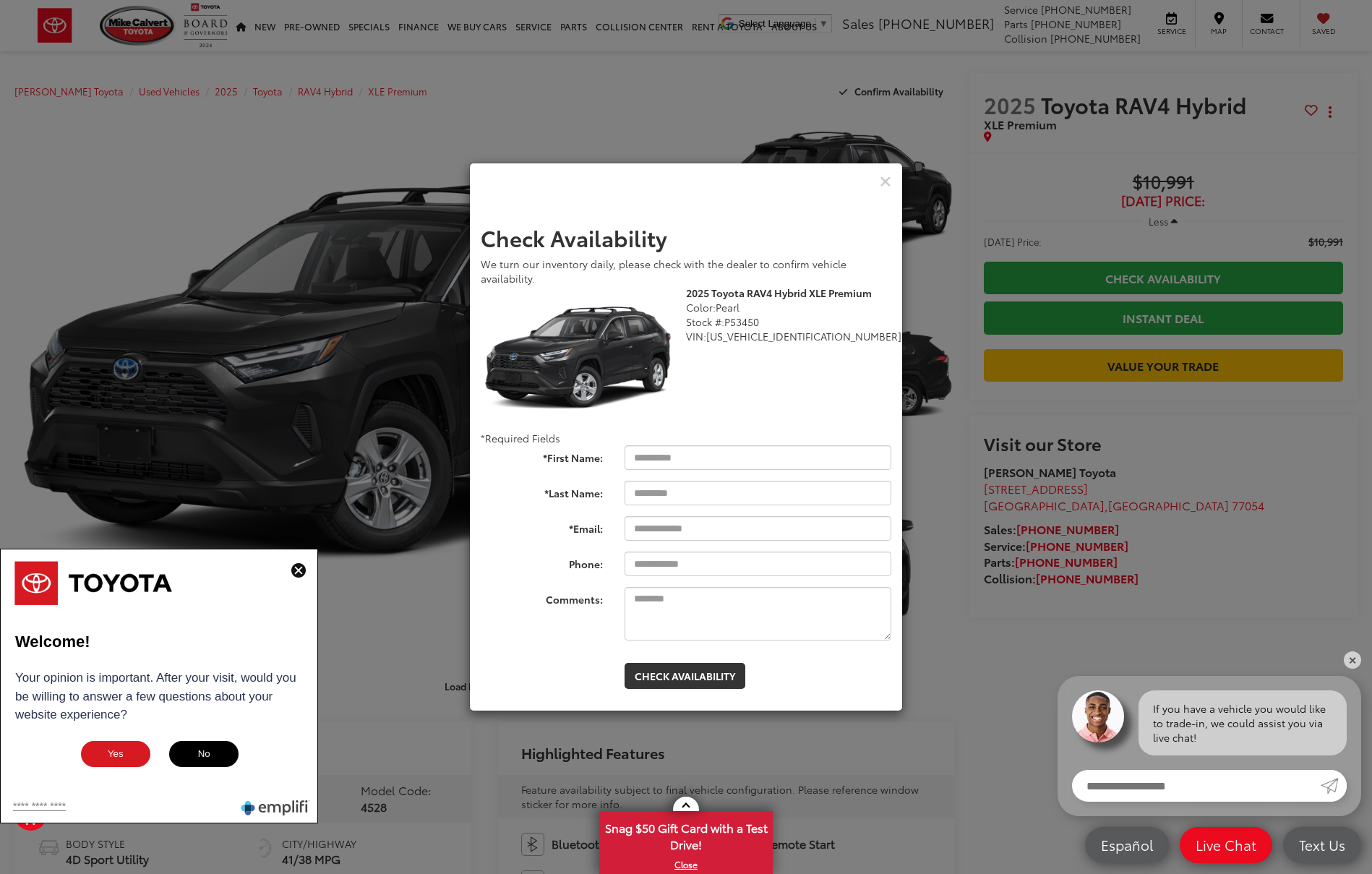
click at [891, 182] on div "Check Pricing and Availability" at bounding box center [686, 182] width 432 height 36
click at [900, 177] on div "Check Pricing and Availability" at bounding box center [686, 182] width 432 height 36
click at [885, 180] on icon "Close" at bounding box center [885, 182] width 12 height 16
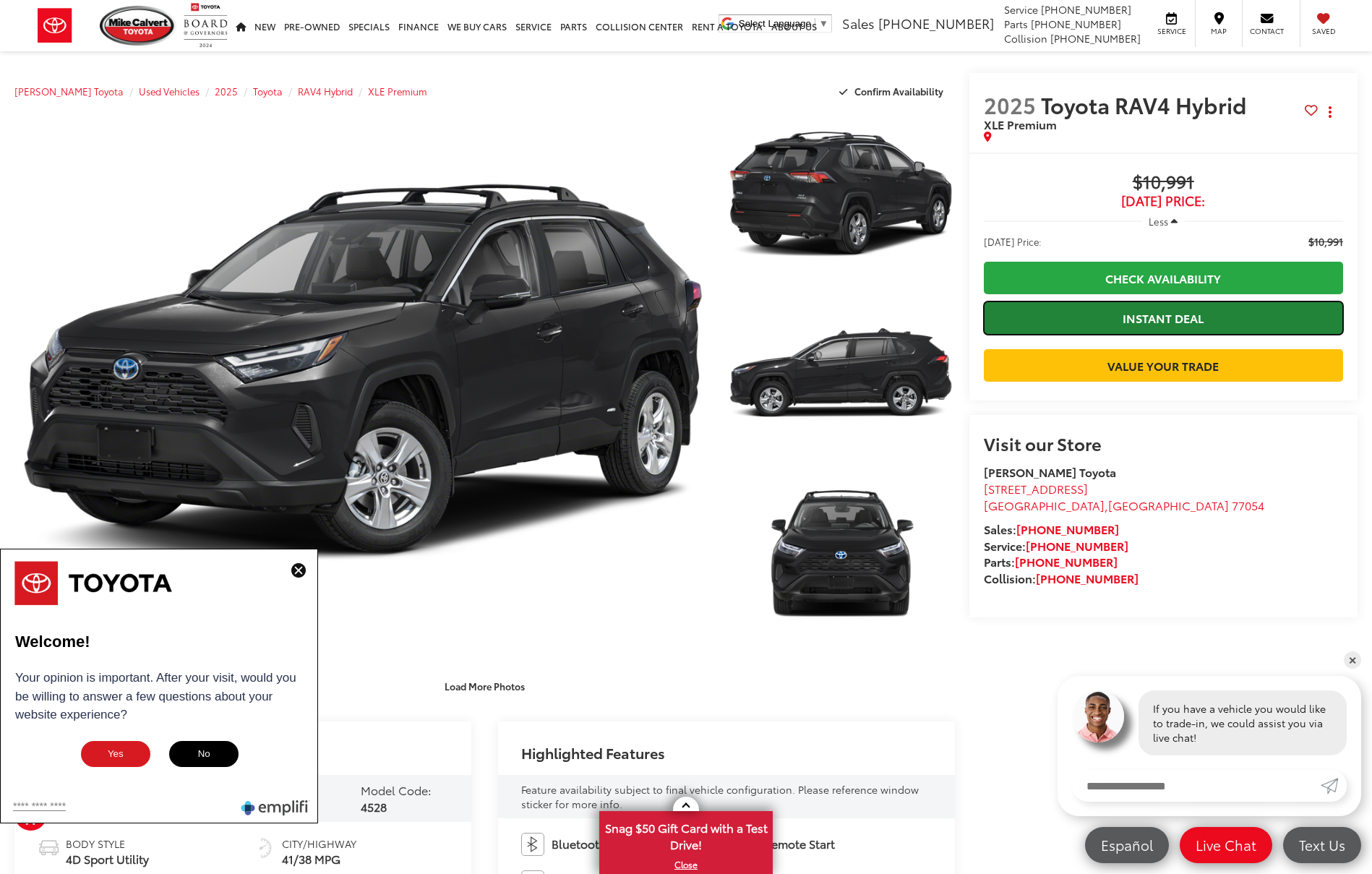
click at [1118, 330] on link "Instant Deal" at bounding box center [1163, 317] width 359 height 33
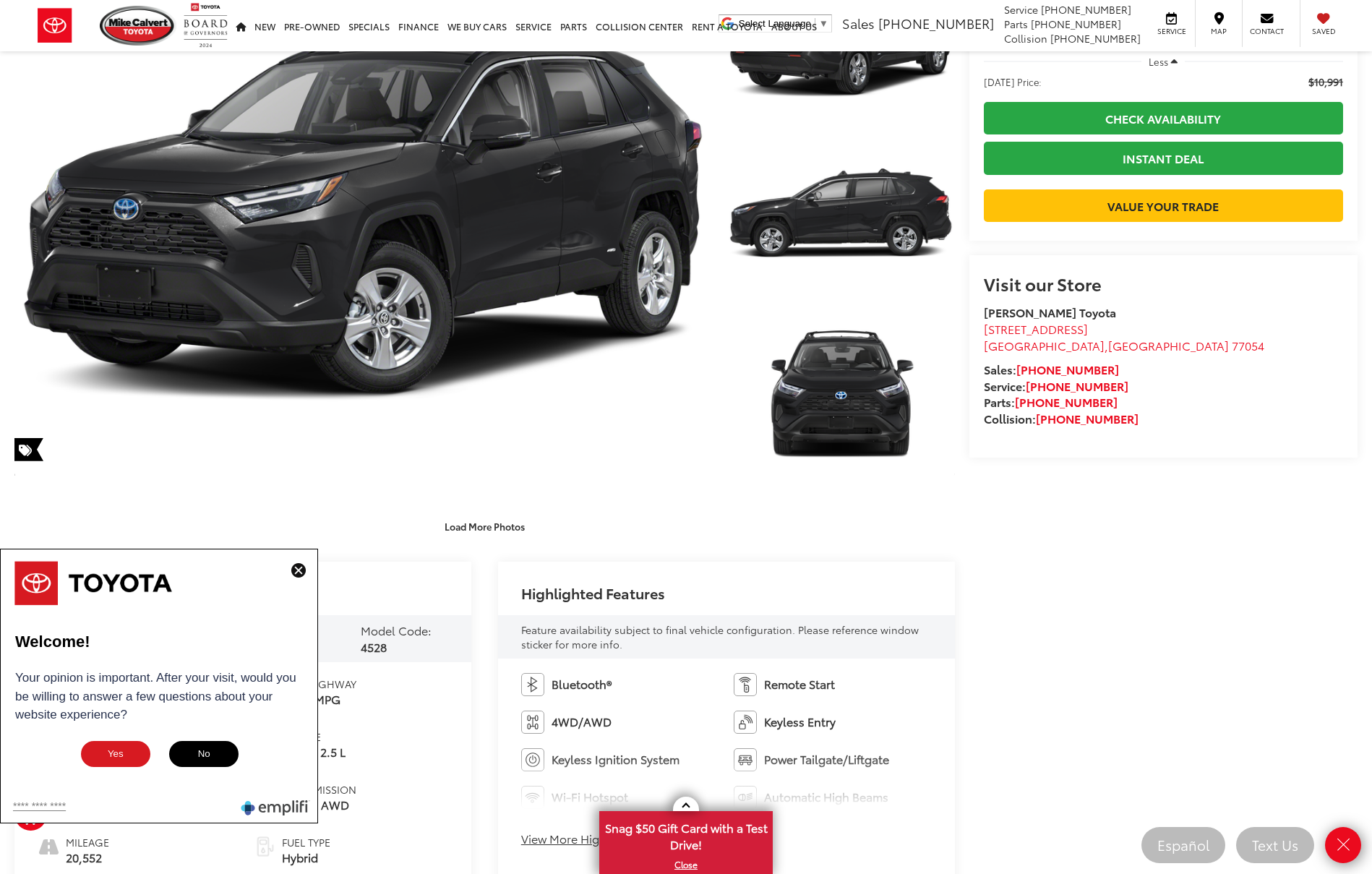
scroll to position [166, 0]
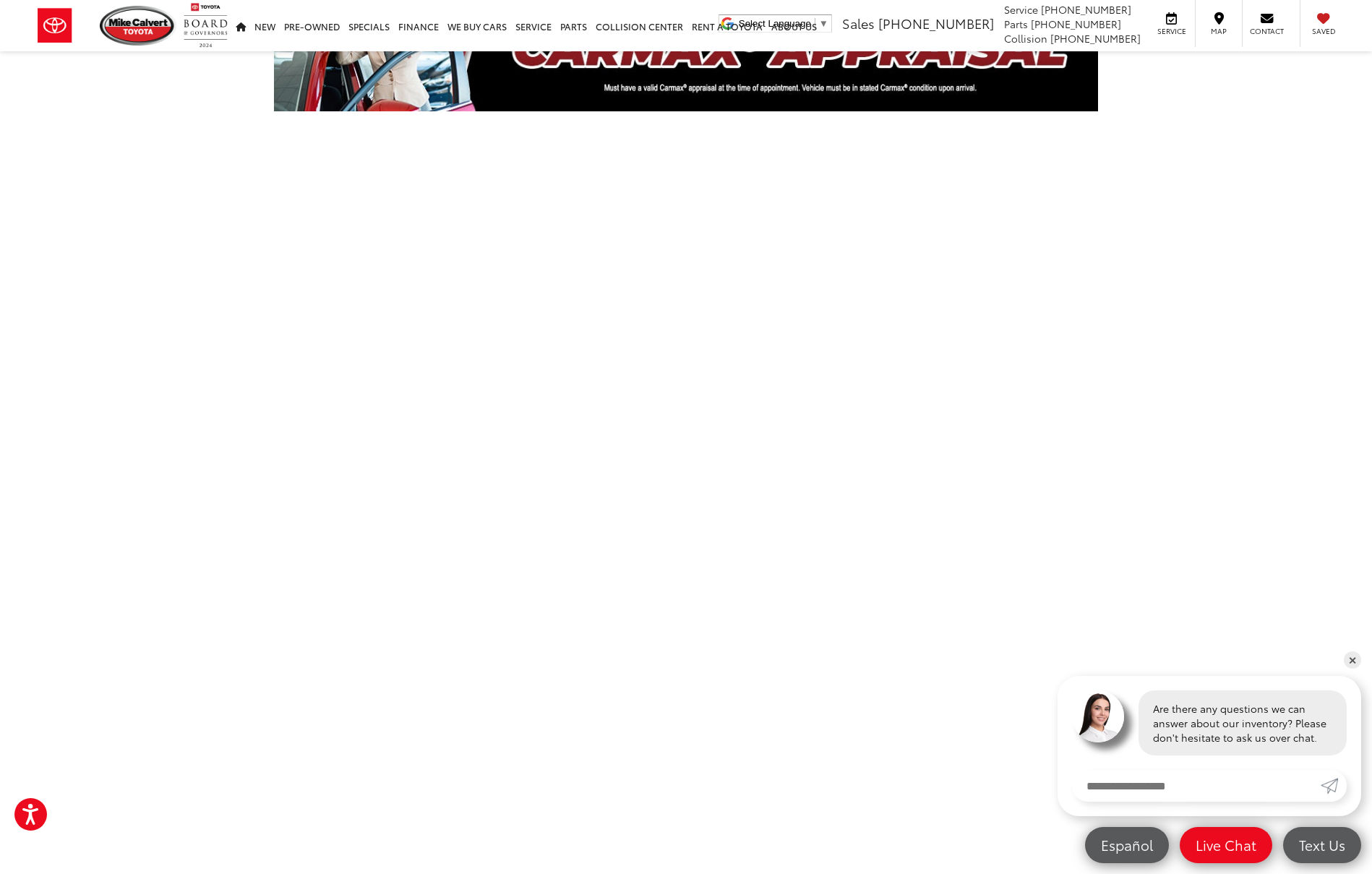
scroll to position [142, 0]
